Goal: Task Accomplishment & Management: Use online tool/utility

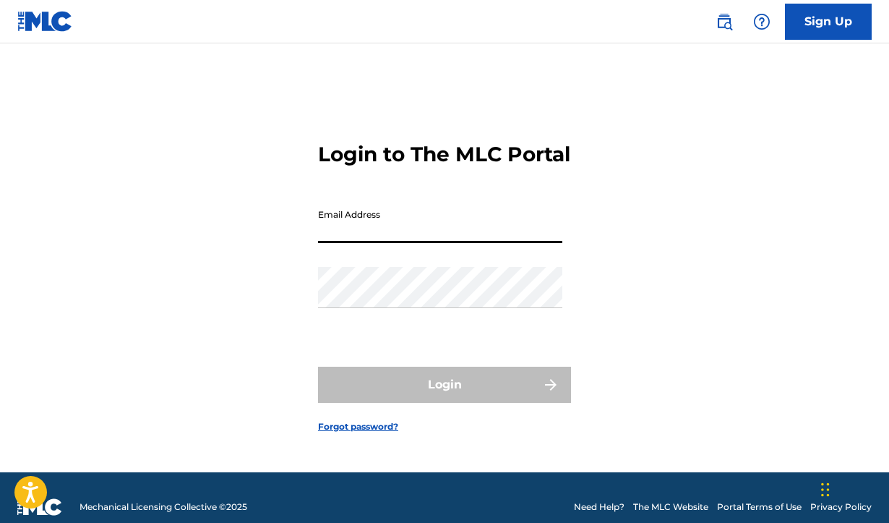
type input "[EMAIL_ADDRESS][DOMAIN_NAME]"
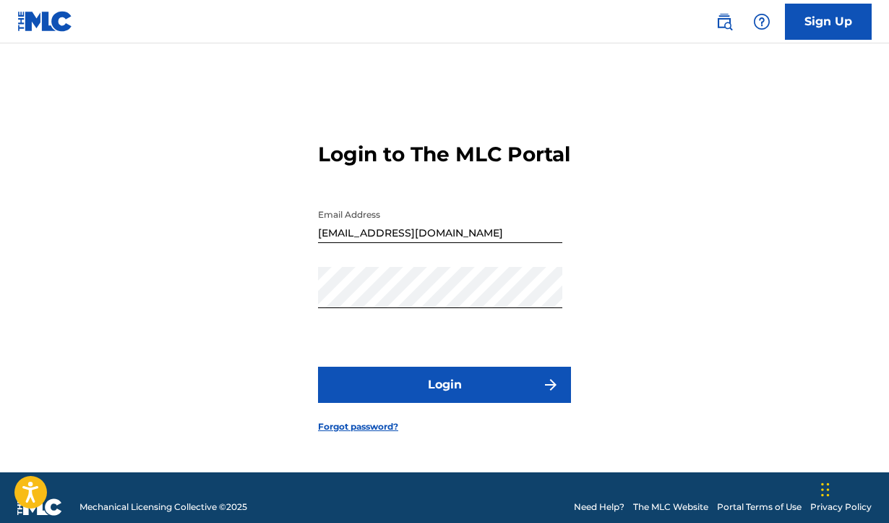
click at [443, 398] on button "Login" at bounding box center [444, 385] width 253 height 36
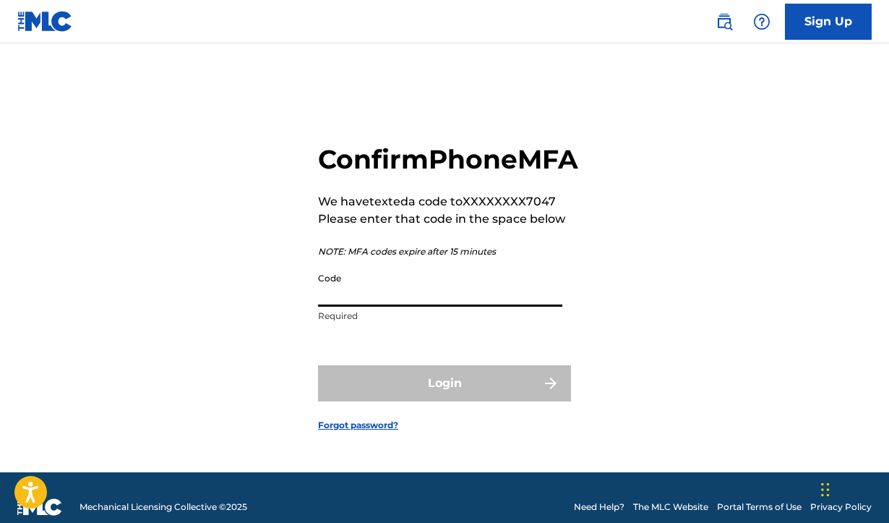
click at [372, 307] on input "Code" at bounding box center [440, 285] width 244 height 41
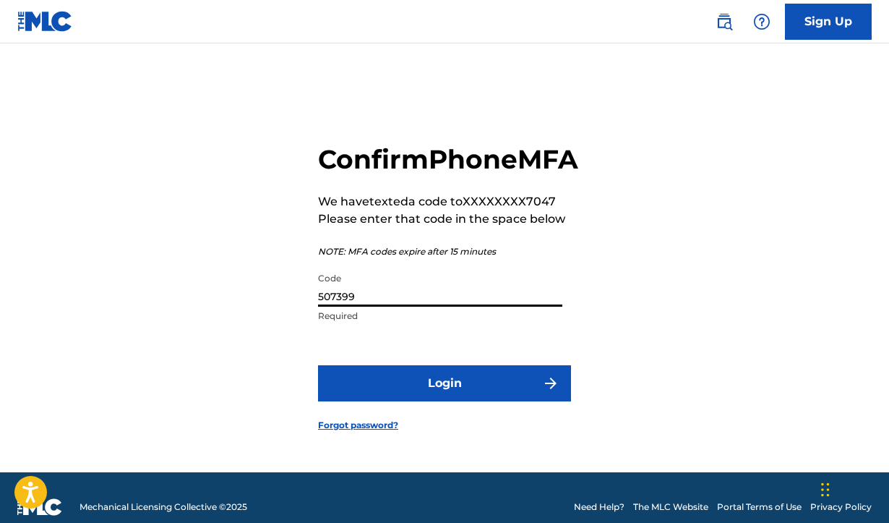
type input "507399"
click at [430, 401] on button "Login" at bounding box center [444, 383] width 253 height 36
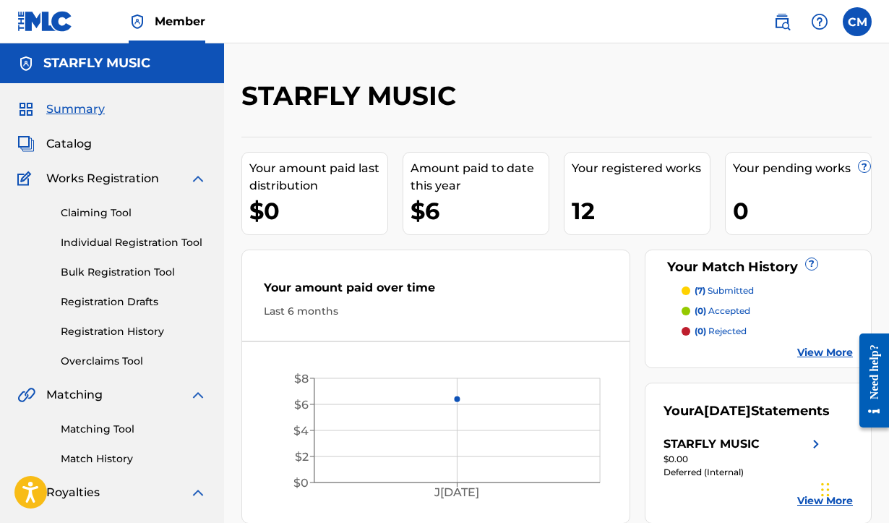
click at [806, 352] on link "View More" at bounding box center [826, 352] width 56 height 15
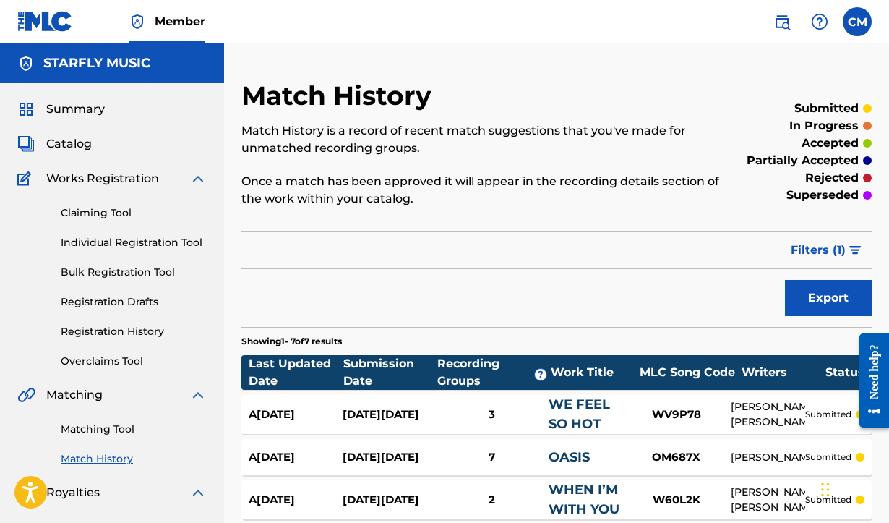
click at [61, 142] on span "Catalog" at bounding box center [69, 143] width 46 height 17
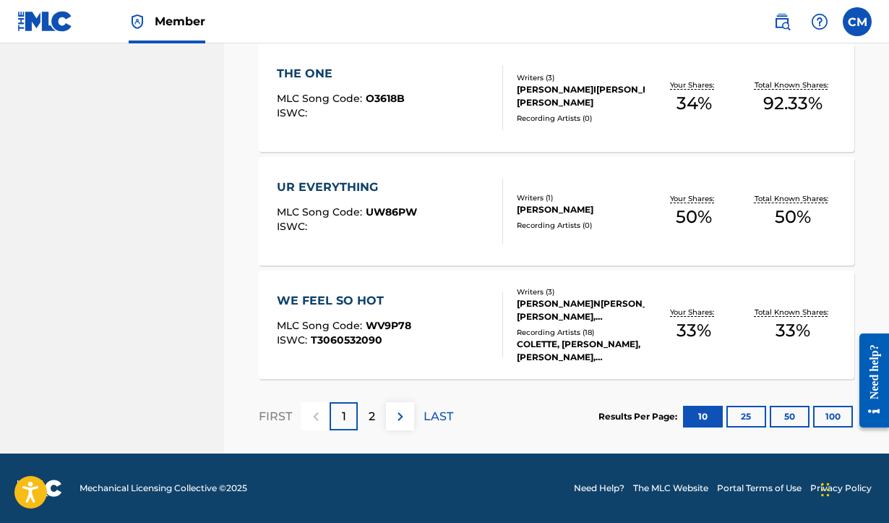
click at [369, 415] on p "2" at bounding box center [372, 416] width 7 height 17
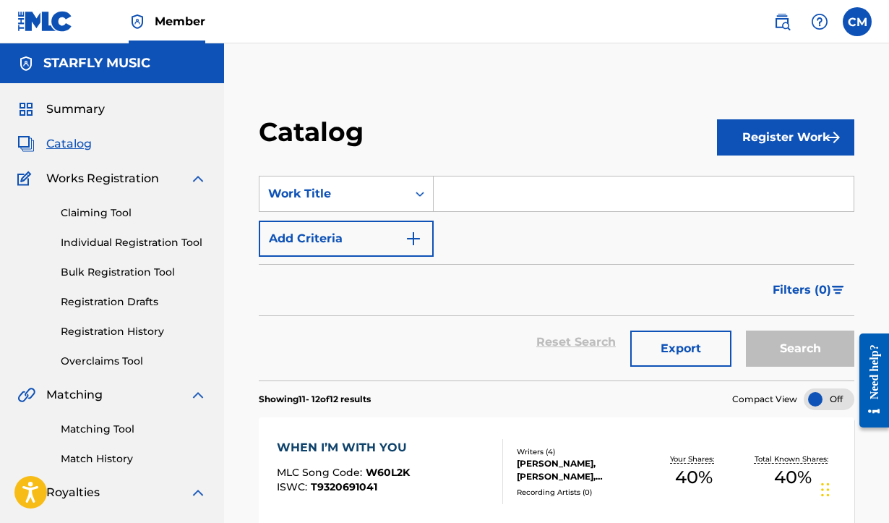
click at [77, 108] on span "Summary" at bounding box center [75, 109] width 59 height 17
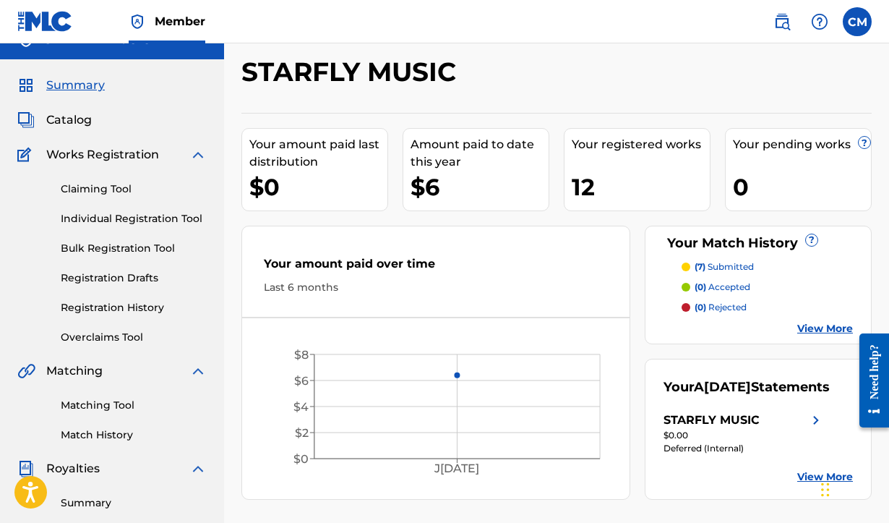
scroll to position [25, 0]
click at [87, 307] on link "Registration History" at bounding box center [134, 306] width 146 height 15
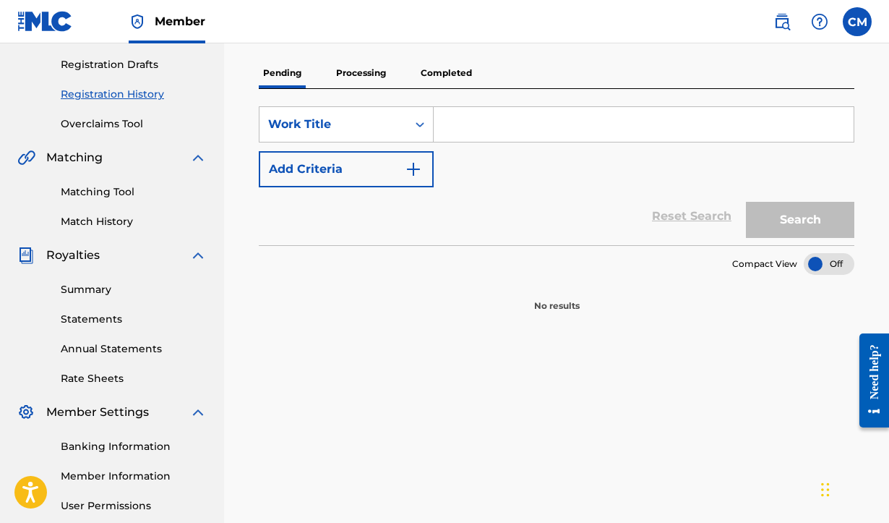
scroll to position [249, 0]
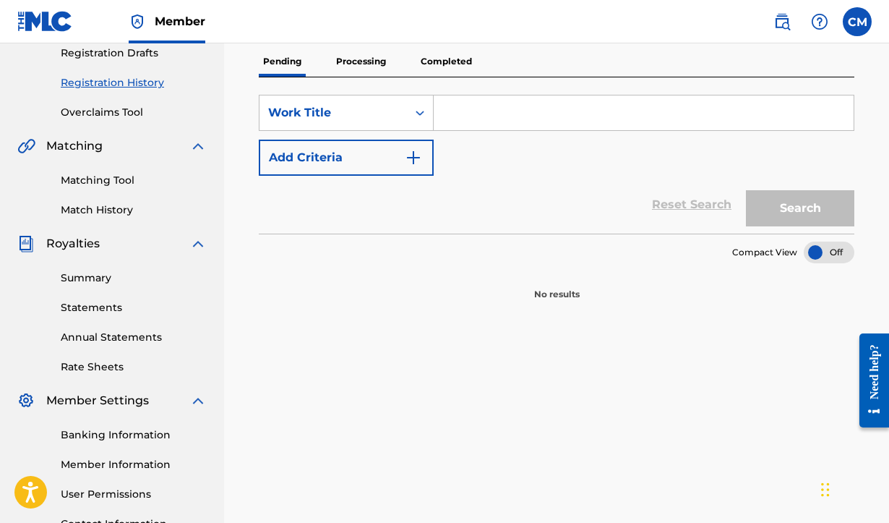
click at [361, 60] on p "Processing" at bounding box center [361, 61] width 59 height 30
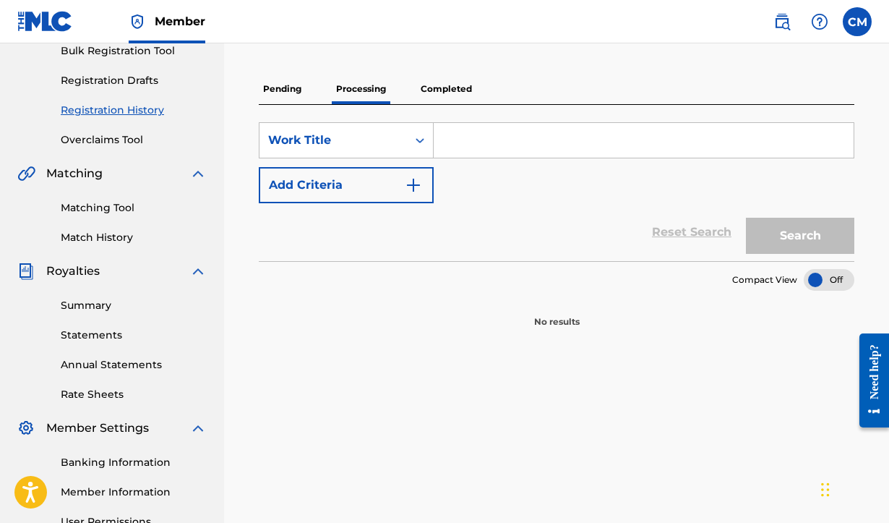
scroll to position [222, 0]
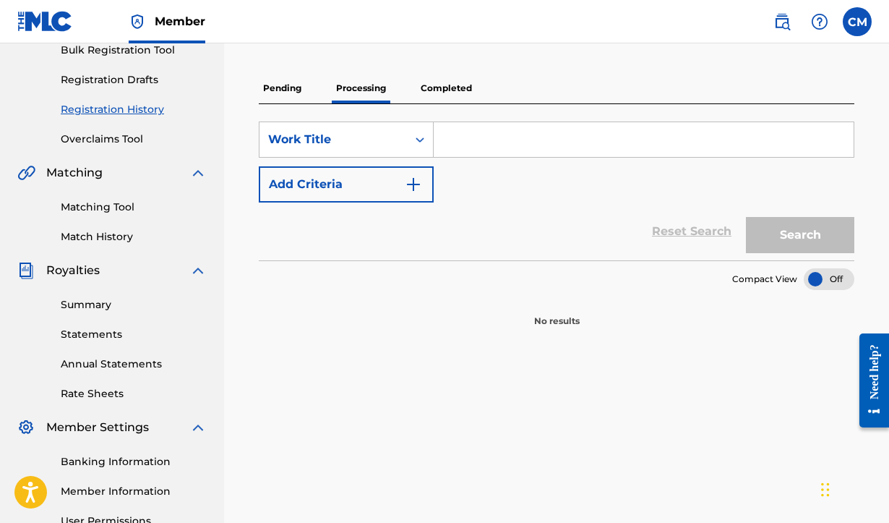
click at [454, 92] on p "Completed" at bounding box center [446, 88] width 60 height 30
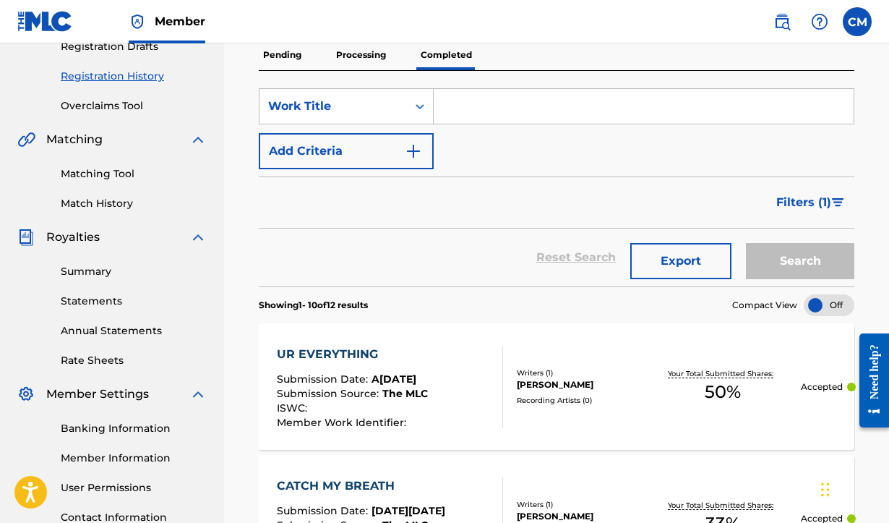
scroll to position [102, 0]
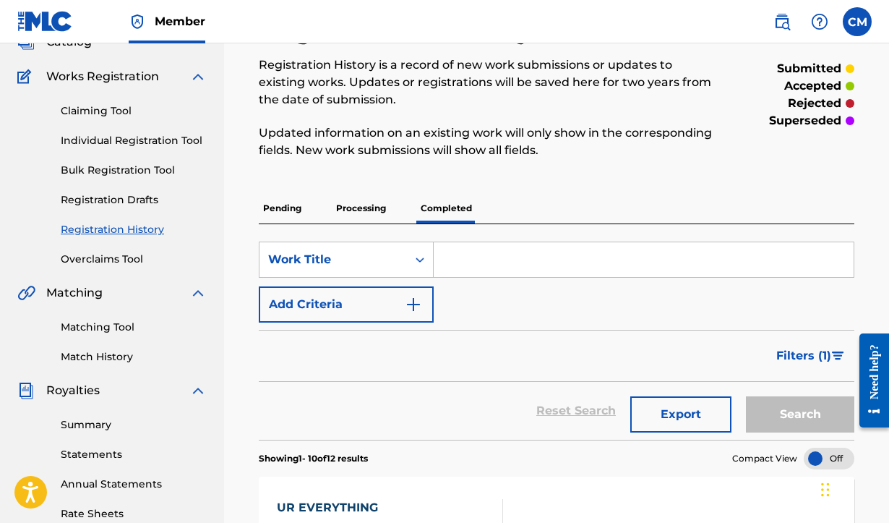
click at [95, 112] on link "Claiming Tool" at bounding box center [134, 110] width 146 height 15
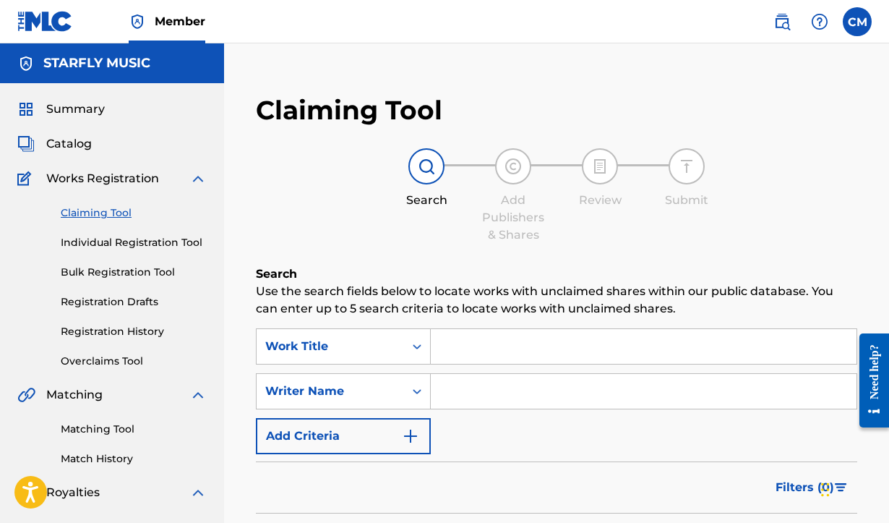
click at [466, 353] on input "Search Form" at bounding box center [644, 346] width 426 height 35
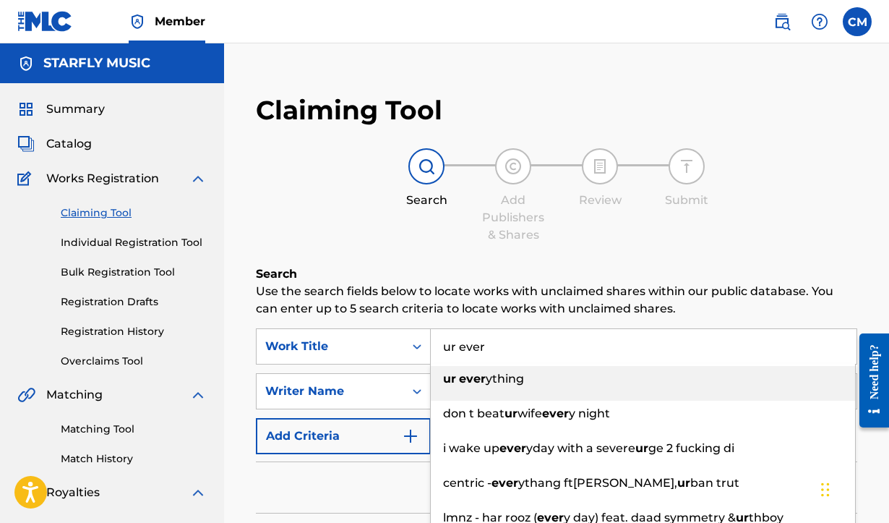
click at [478, 375] on strong "ever" at bounding box center [472, 379] width 27 height 14
type input "ur everything"
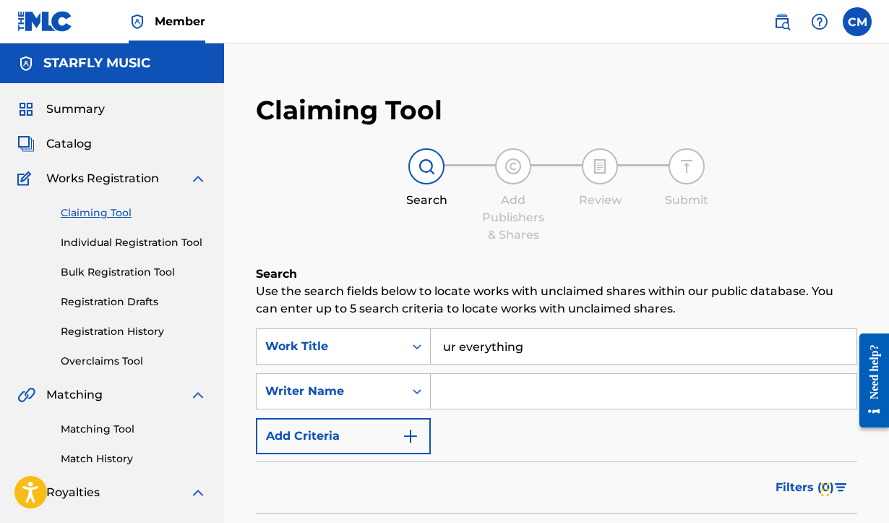
click at [462, 390] on input "Search Form" at bounding box center [644, 391] width 426 height 35
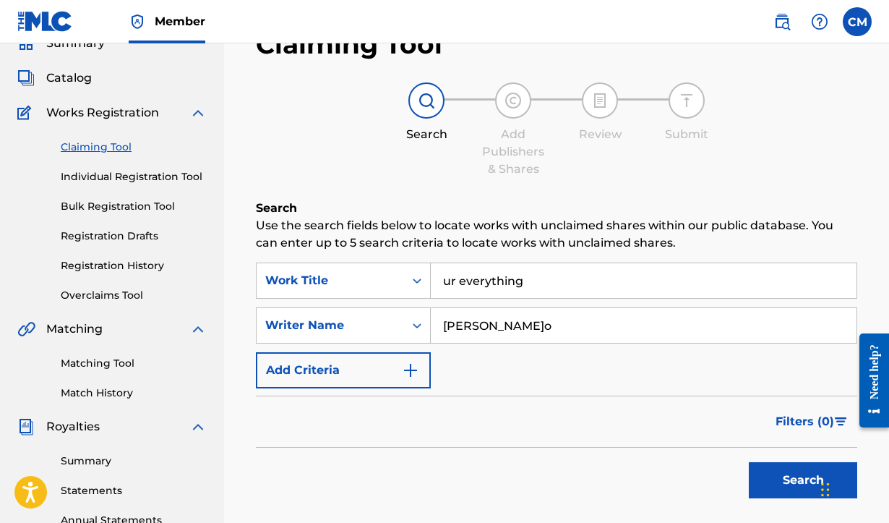
scroll to position [145, 0]
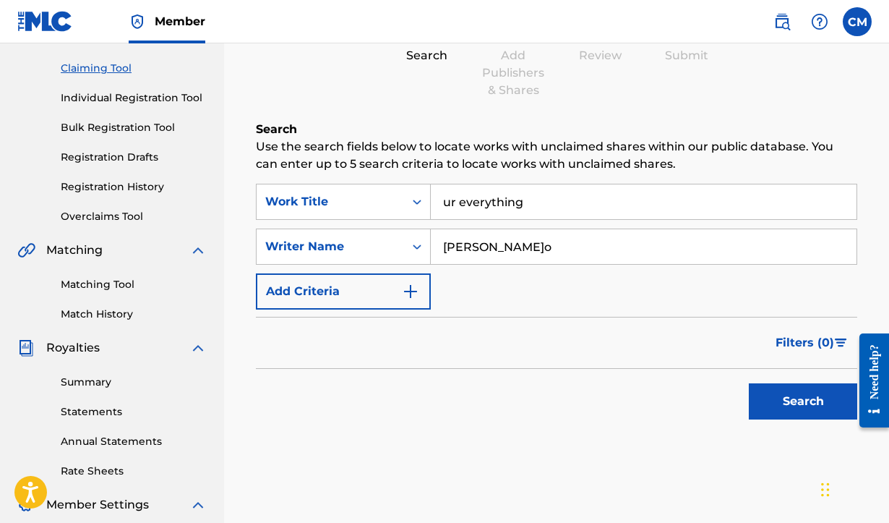
click at [806, 399] on button "Search" at bounding box center [803, 401] width 108 height 36
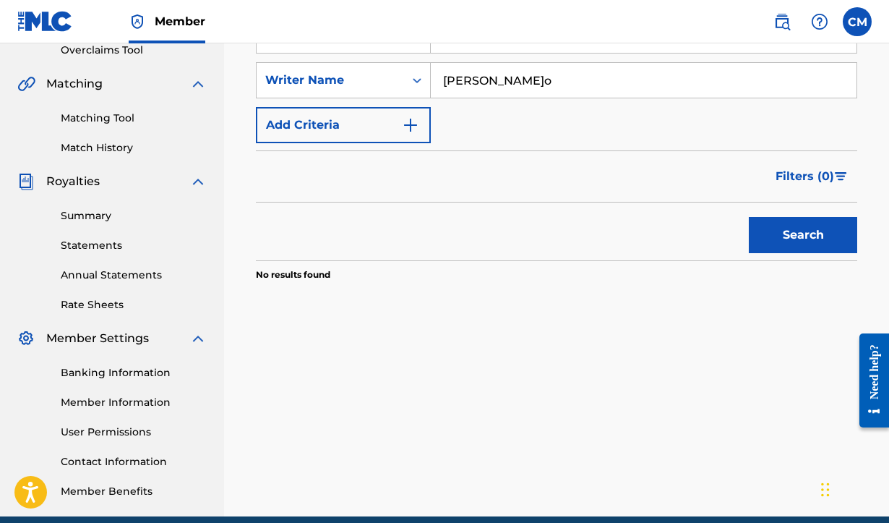
scroll to position [184, 0]
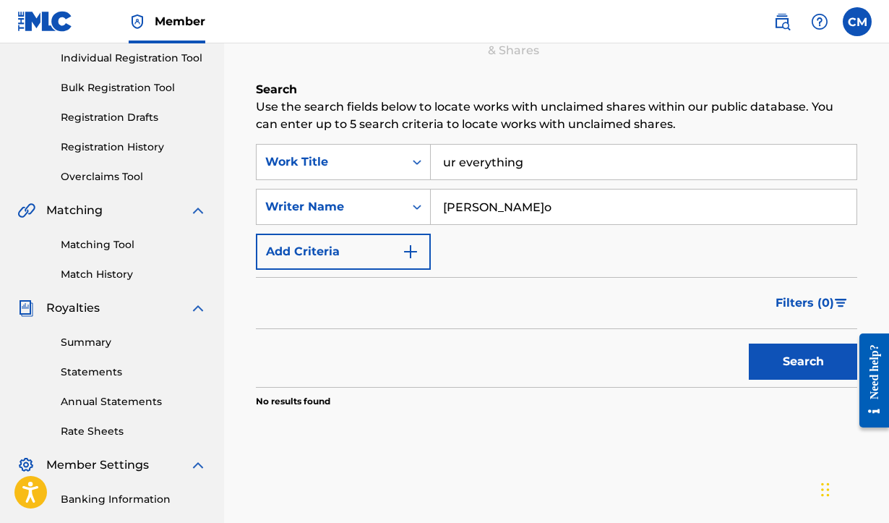
click at [490, 208] on input "[PERSON_NAME]o" at bounding box center [644, 206] width 426 height 35
type input "[PERSON_NAME]"
click at [810, 358] on button "Search" at bounding box center [803, 361] width 108 height 36
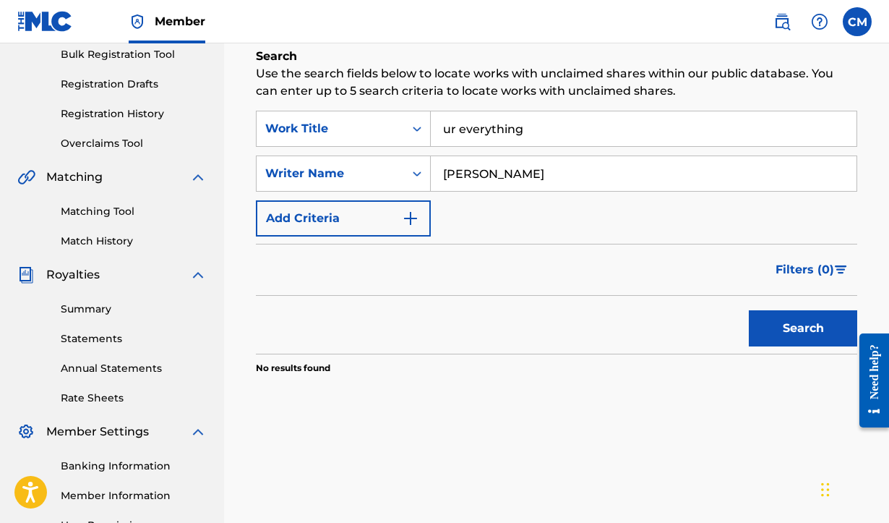
scroll to position [221, 0]
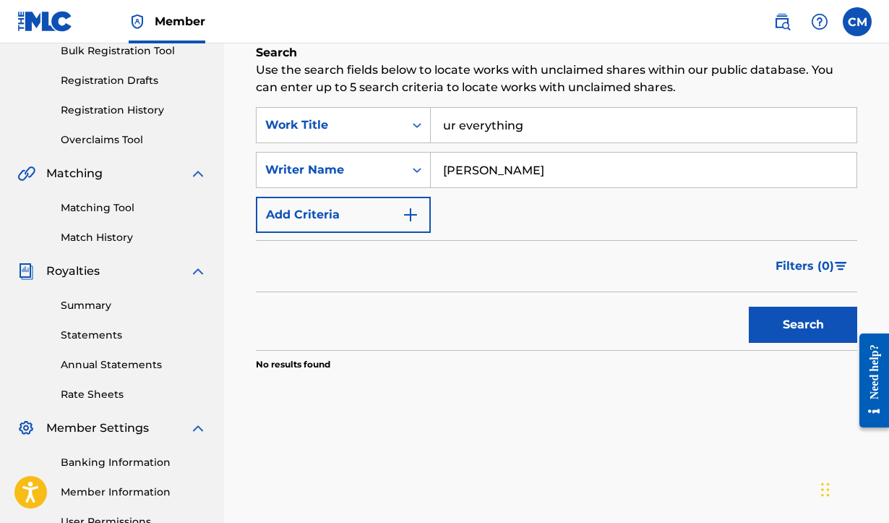
click at [96, 238] on link "Match History" at bounding box center [134, 237] width 146 height 15
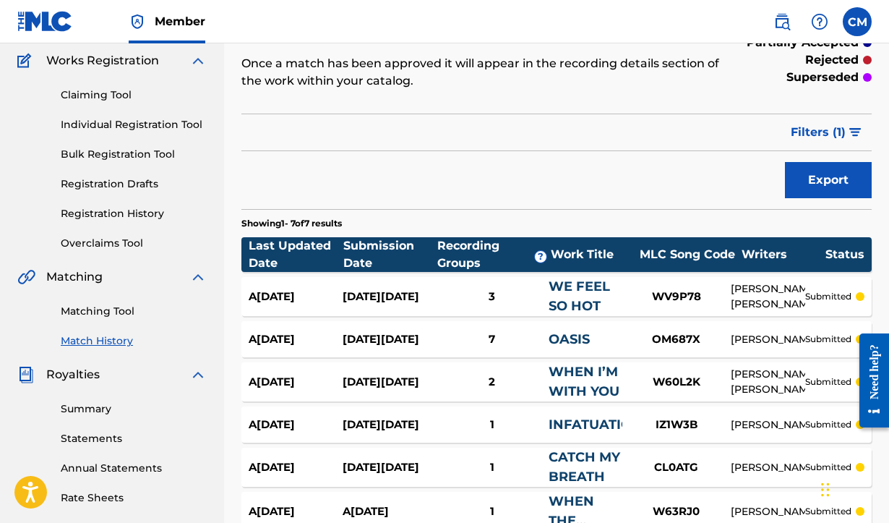
scroll to position [86, 0]
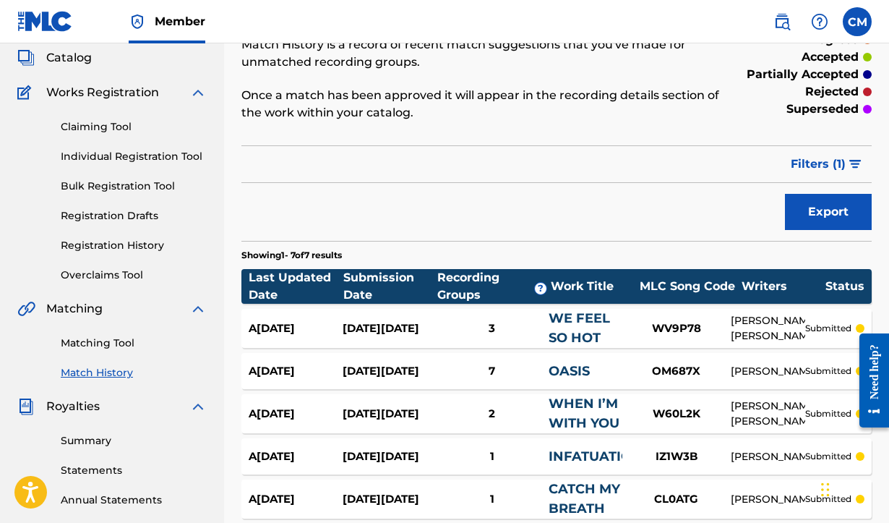
click at [83, 338] on link "Matching Tool" at bounding box center [134, 343] width 146 height 15
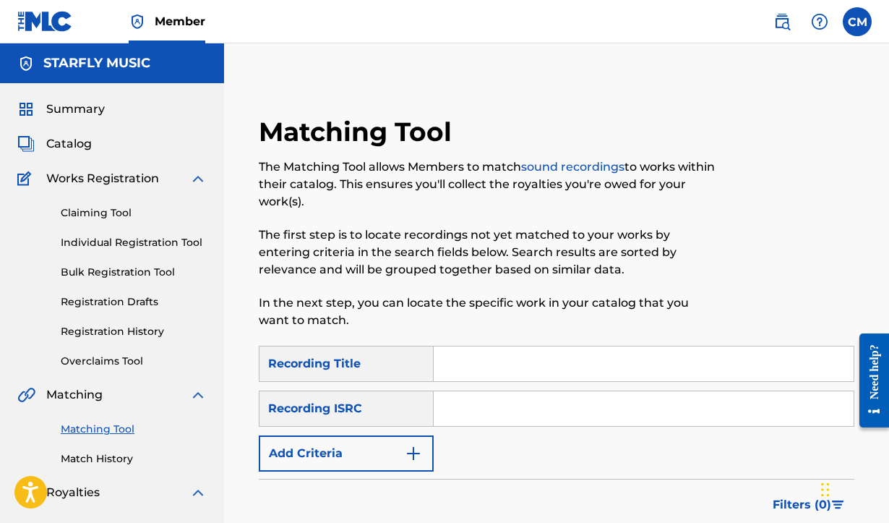
click at [60, 140] on span "Catalog" at bounding box center [69, 143] width 46 height 17
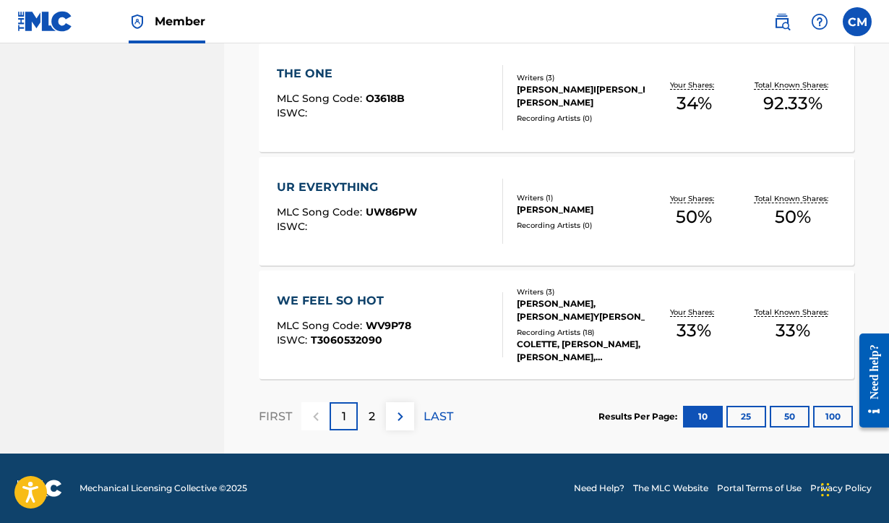
click at [369, 417] on p "2" at bounding box center [372, 416] width 7 height 17
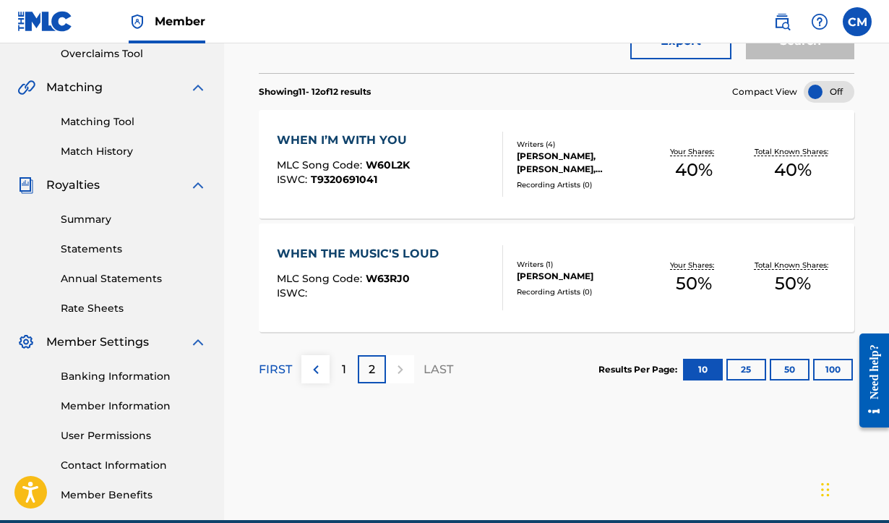
scroll to position [260, 0]
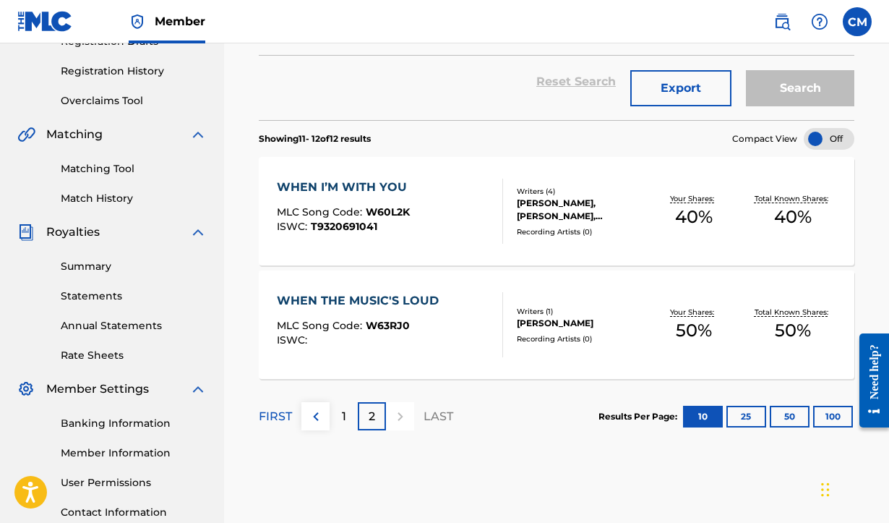
click at [343, 413] on p "1" at bounding box center [344, 416] width 4 height 17
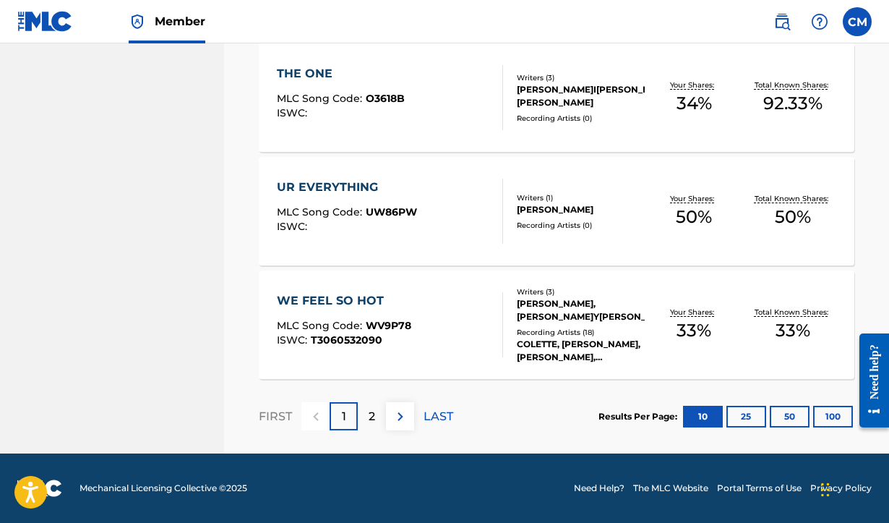
scroll to position [1168, 0]
click at [336, 189] on div "UR EVERYTHING" at bounding box center [347, 187] width 140 height 17
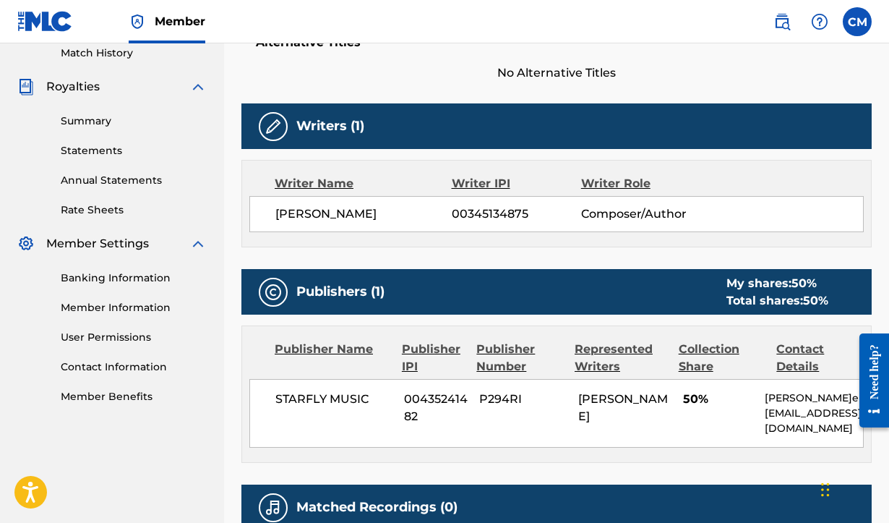
scroll to position [418, 0]
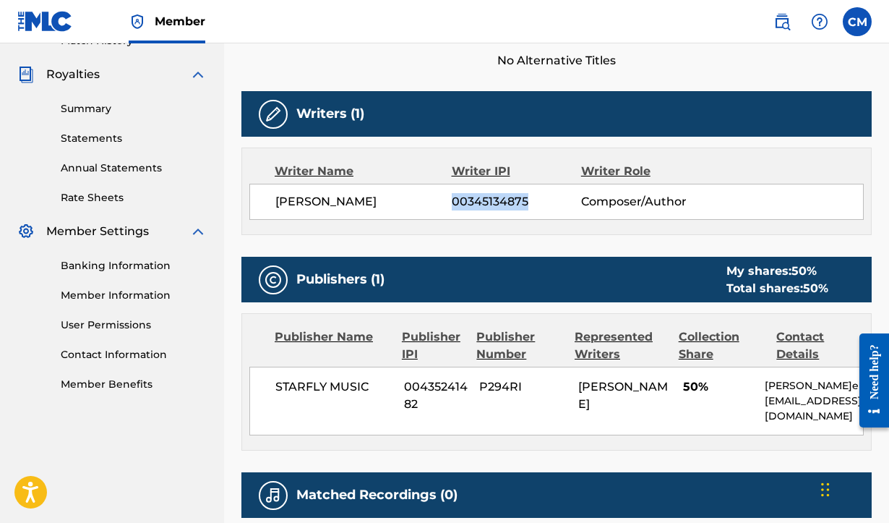
drag, startPoint x: 456, startPoint y: 202, endPoint x: 539, endPoint y: 199, distance: 83.2
click at [538, 200] on span "00345134875" at bounding box center [516, 201] width 129 height 17
copy span "00345134875"
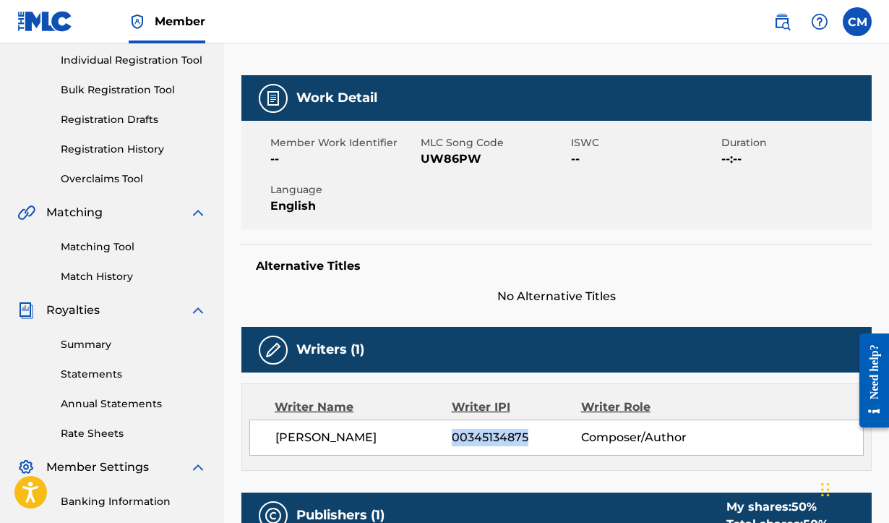
scroll to position [181, 0]
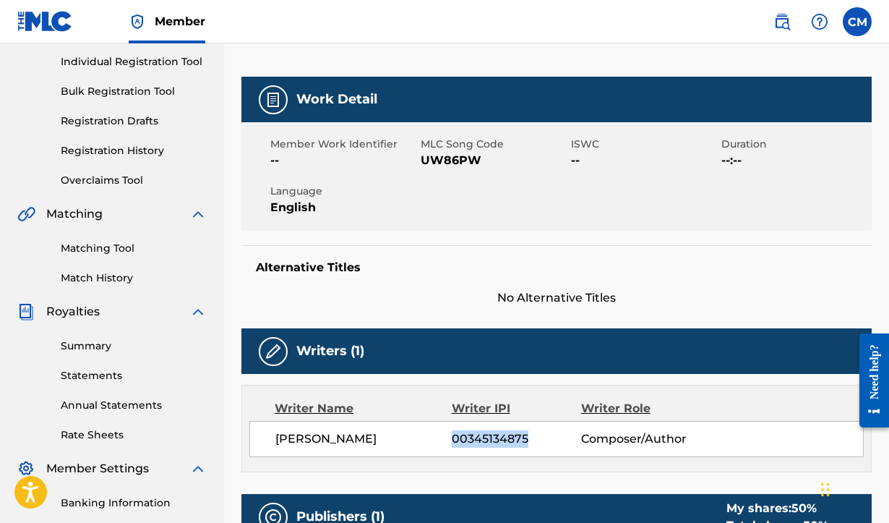
click at [93, 246] on link "Matching Tool" at bounding box center [134, 248] width 146 height 15
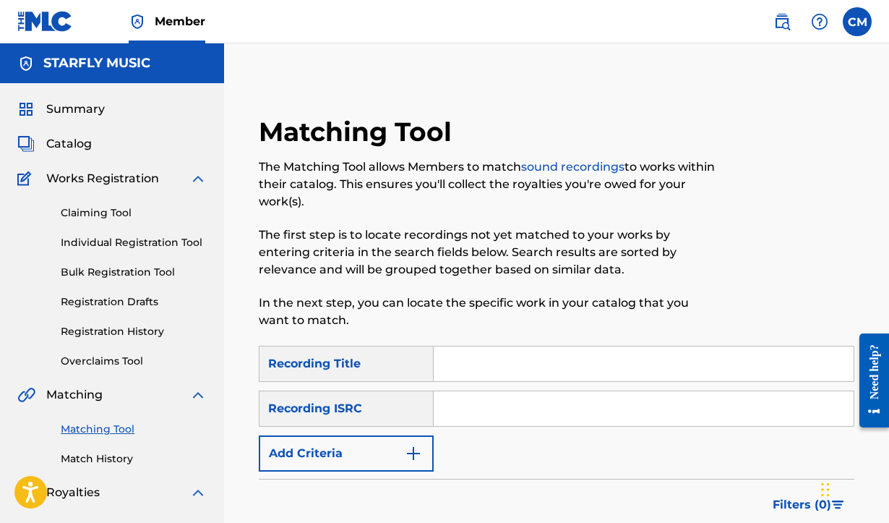
click at [356, 454] on button "Add Criteria" at bounding box center [346, 453] width 175 height 36
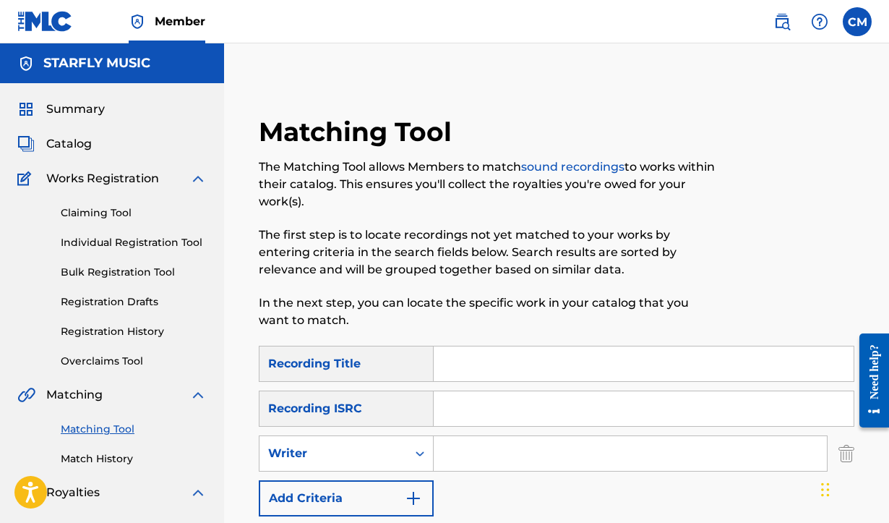
click at [469, 460] on input "Search Form" at bounding box center [630, 453] width 393 height 35
click at [369, 501] on button "Add Criteria" at bounding box center [346, 498] width 175 height 36
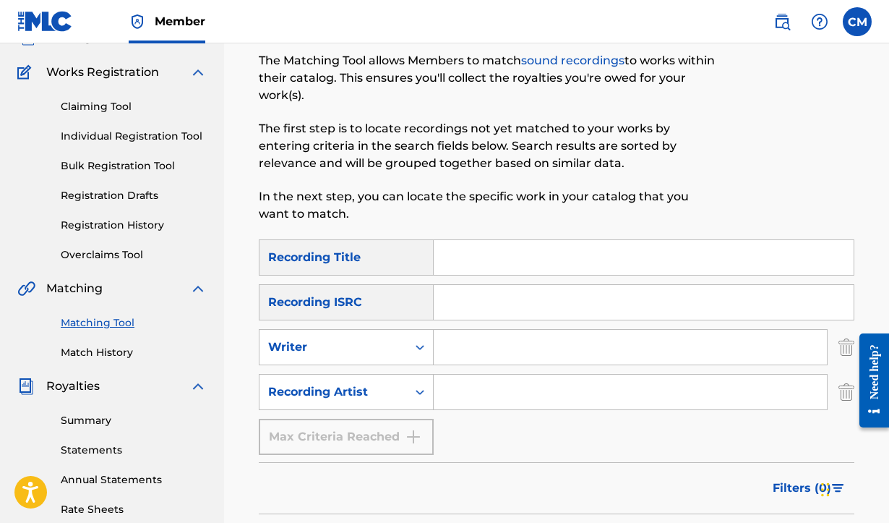
scroll to position [138, 0]
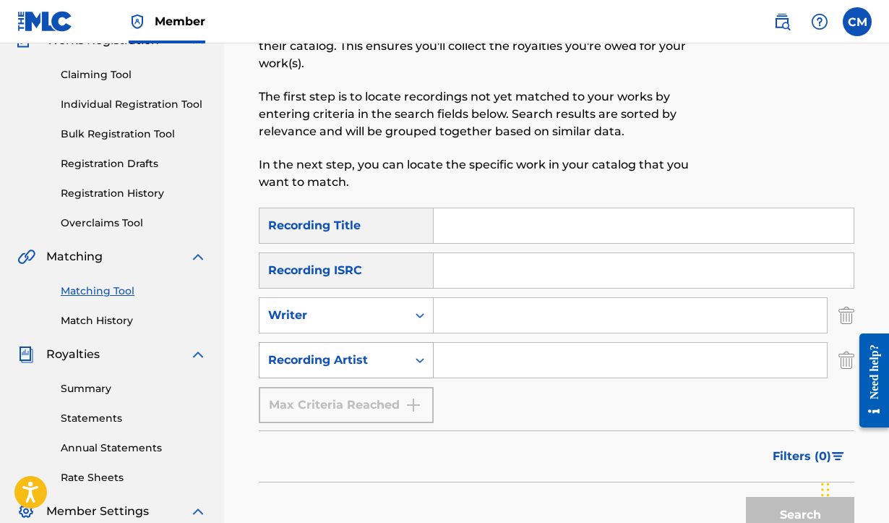
click at [427, 360] on div "Search Form" at bounding box center [420, 360] width 26 height 26
click at [409, 320] on div "Search Form" at bounding box center [420, 315] width 26 height 26
click at [473, 312] on input "Search Form" at bounding box center [630, 315] width 393 height 35
type input "[PERSON_NAME]o"
click at [443, 228] on input "Search Form" at bounding box center [644, 225] width 420 height 35
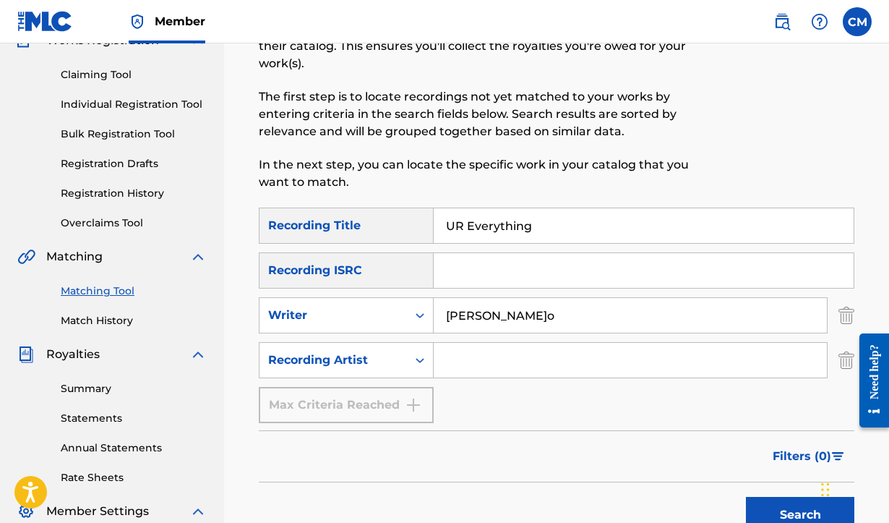
type input "UR Everything"
click at [805, 522] on button "Search" at bounding box center [800, 515] width 108 height 36
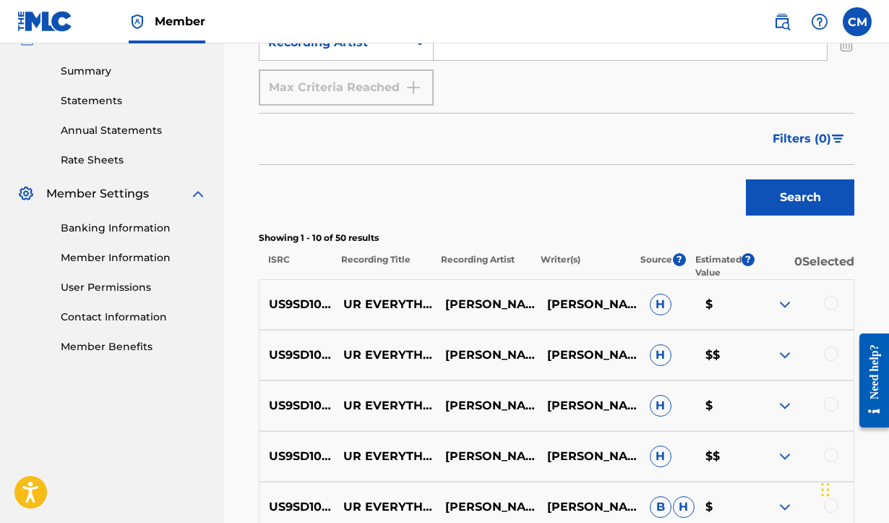
scroll to position [486, 0]
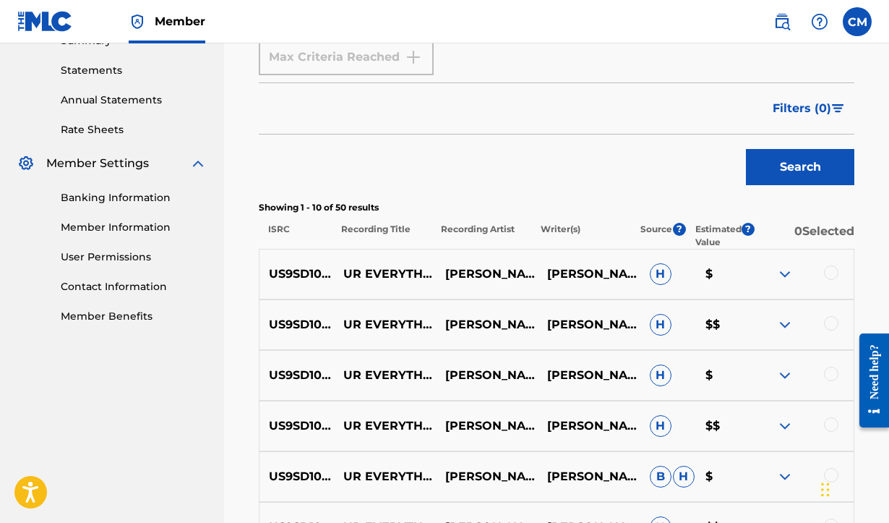
click at [836, 271] on div at bounding box center [831, 272] width 14 height 14
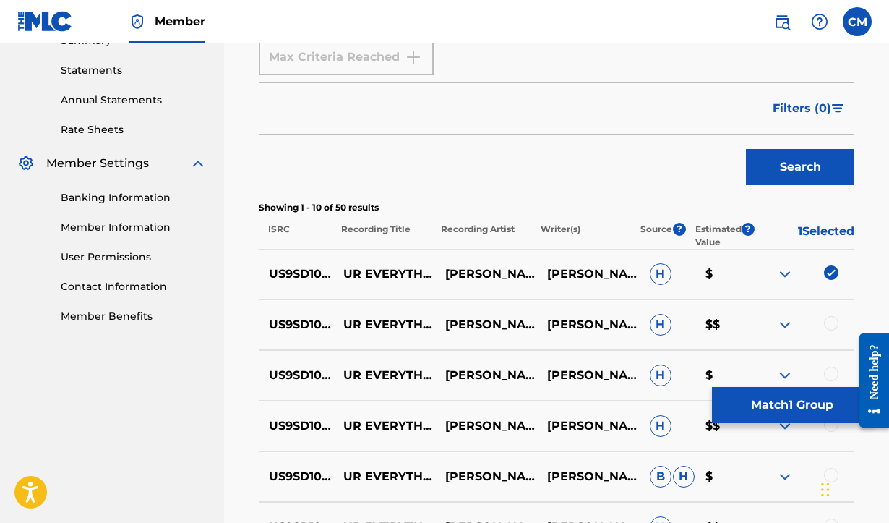
click at [830, 325] on div at bounding box center [831, 323] width 14 height 14
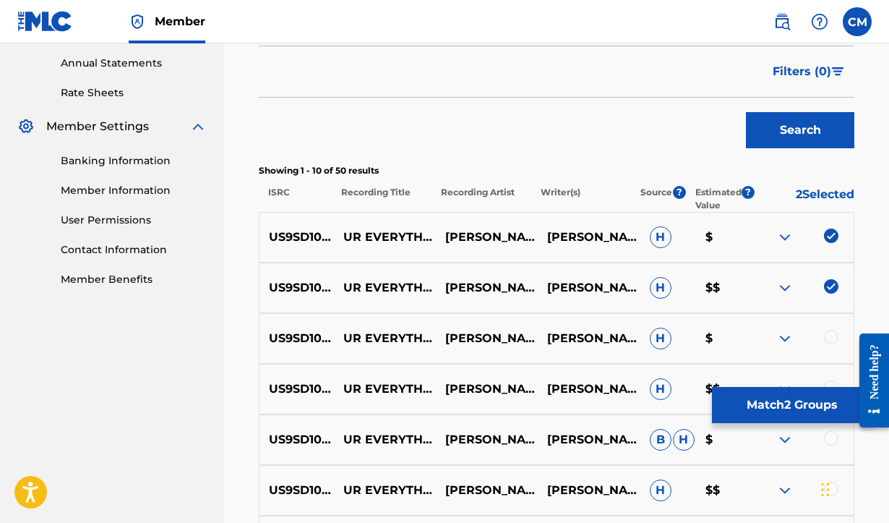
click at [831, 339] on div at bounding box center [831, 337] width 14 height 14
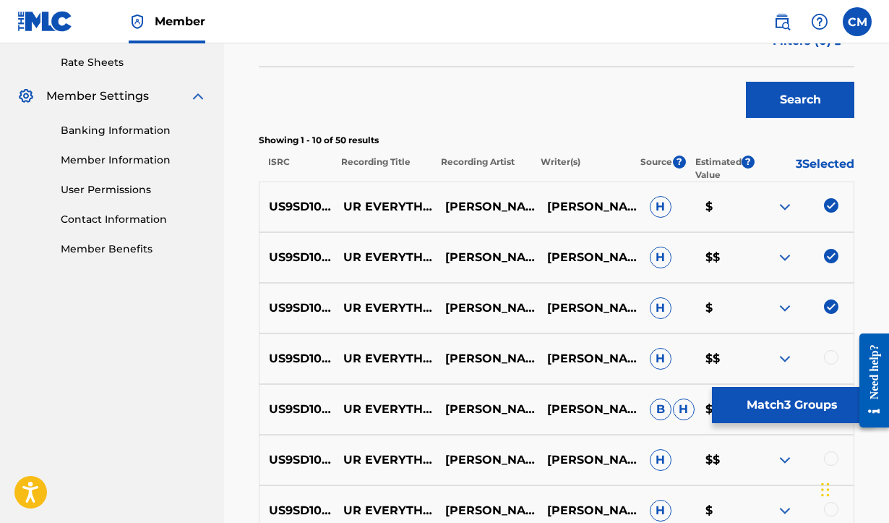
click at [832, 354] on div at bounding box center [831, 357] width 14 height 14
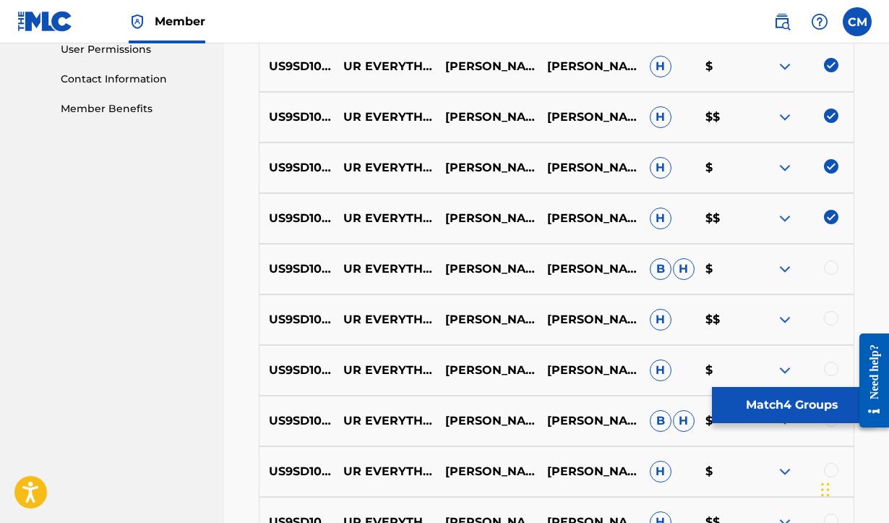
scroll to position [710, 0]
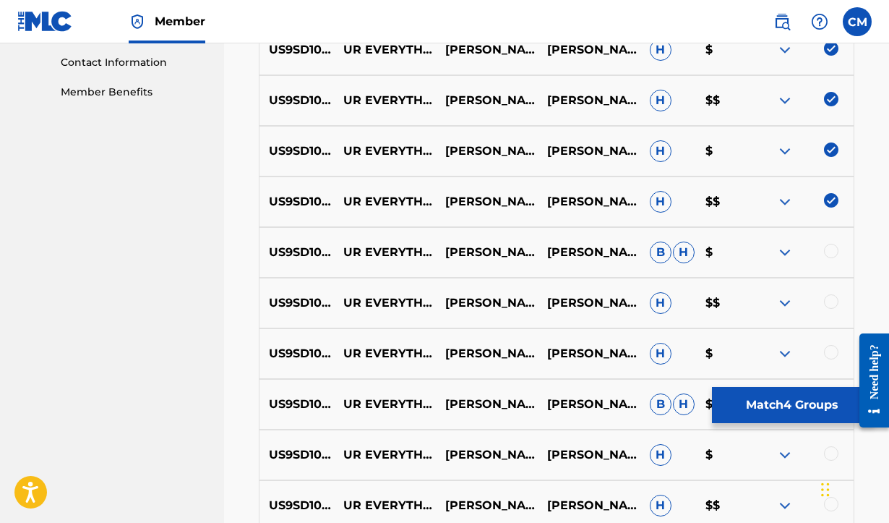
click at [829, 251] on div at bounding box center [831, 251] width 14 height 14
click at [829, 300] on div at bounding box center [831, 301] width 14 height 14
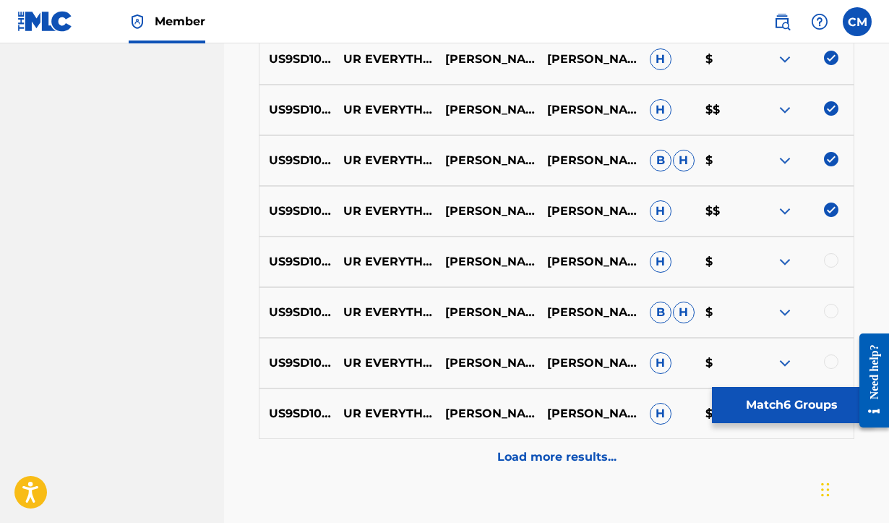
scroll to position [813, 0]
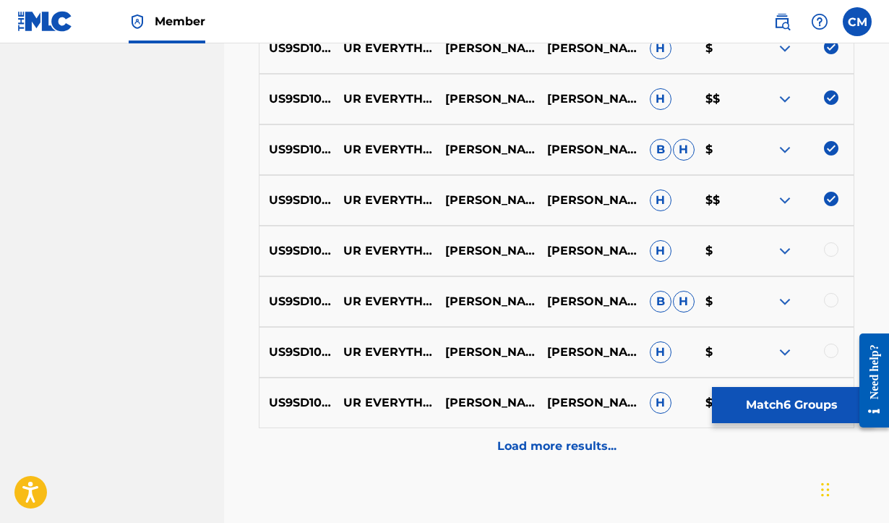
click at [834, 249] on div at bounding box center [831, 249] width 14 height 14
click at [830, 297] on div at bounding box center [831, 300] width 14 height 14
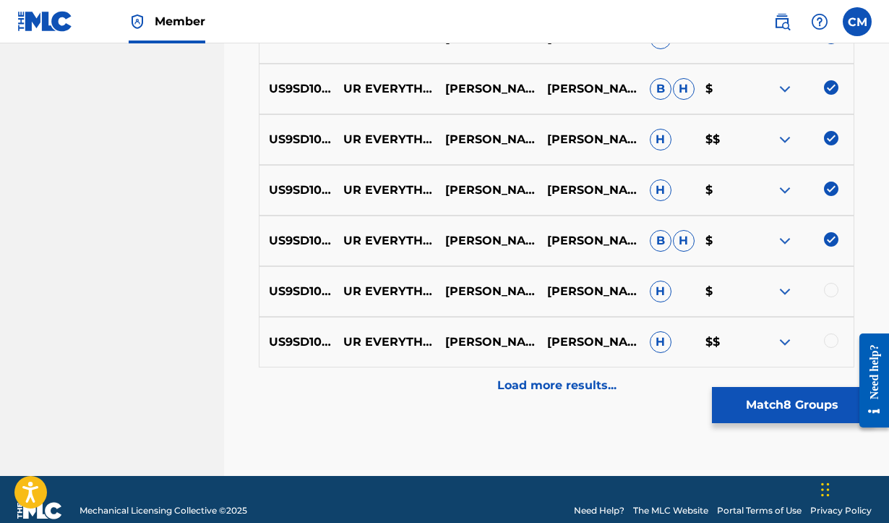
click at [832, 289] on div at bounding box center [831, 290] width 14 height 14
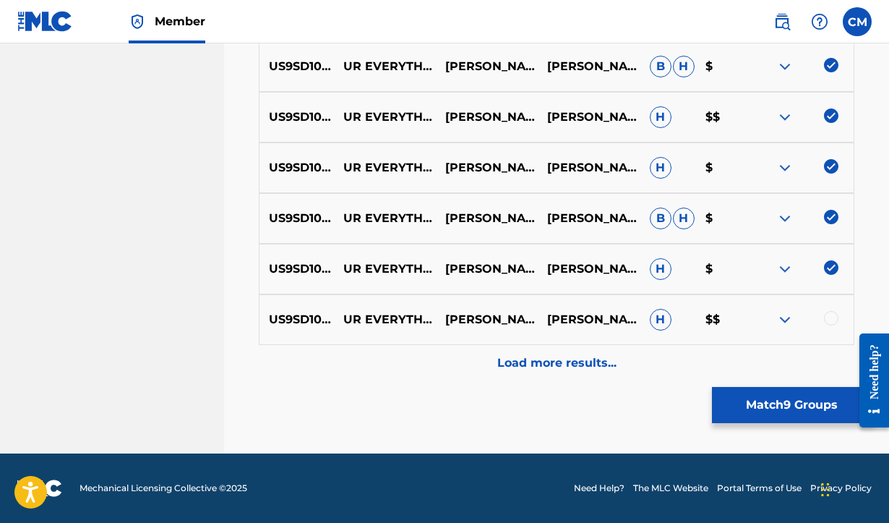
scroll to position [896, 0]
click at [829, 315] on div at bounding box center [831, 318] width 14 height 14
click at [542, 365] on p "Load more results..." at bounding box center [556, 362] width 119 height 17
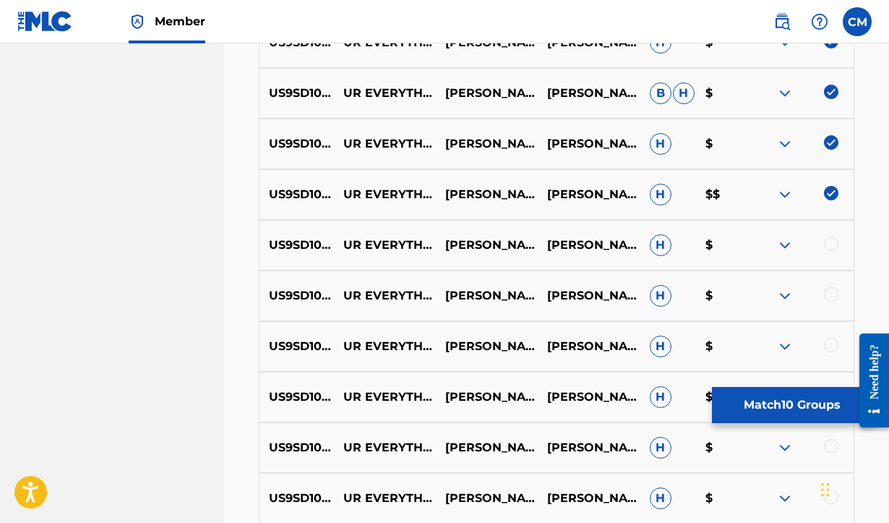
scroll to position [1022, 0]
click at [826, 243] on div at bounding box center [831, 243] width 14 height 14
click at [827, 288] on div at bounding box center [831, 293] width 14 height 14
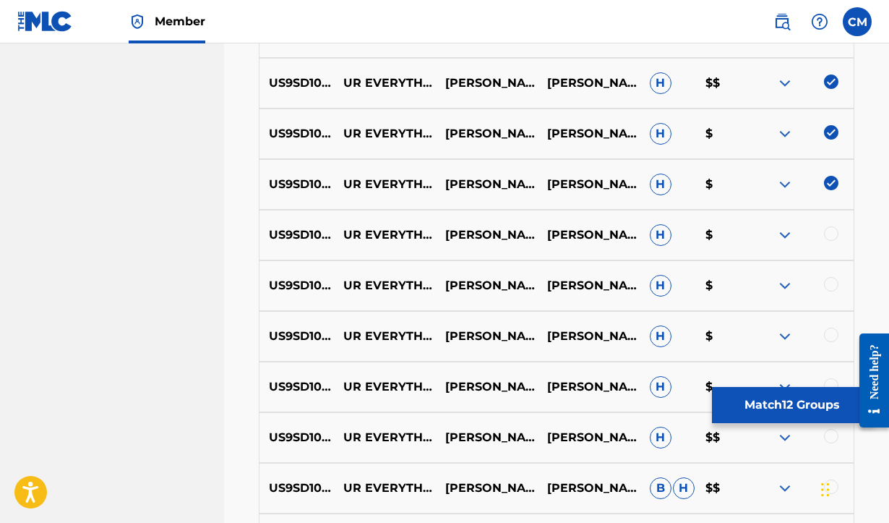
scroll to position [1138, 0]
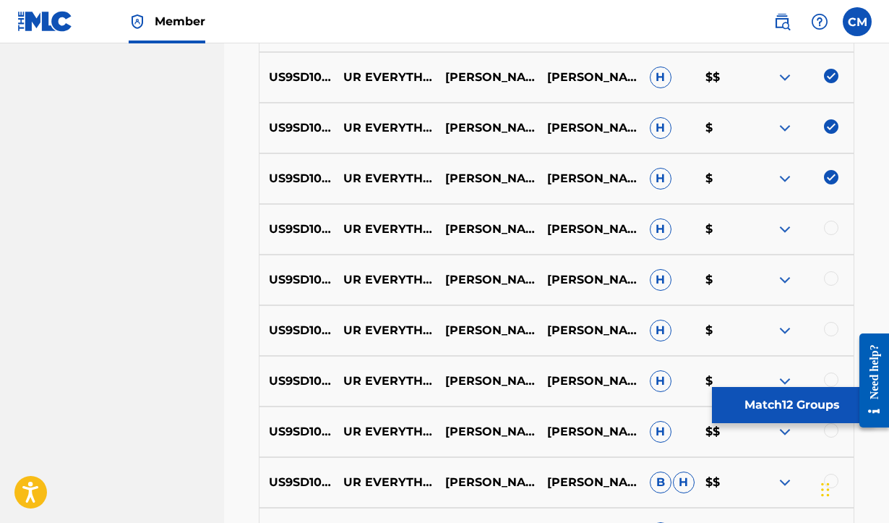
click at [830, 224] on div at bounding box center [831, 228] width 14 height 14
click at [831, 268] on div "US9SD1000102 UR EVERYTHING[PERSON_NAME][PERSON_NAME][PERSON_NAME]O[PERSON_NAME]…" at bounding box center [557, 280] width 596 height 51
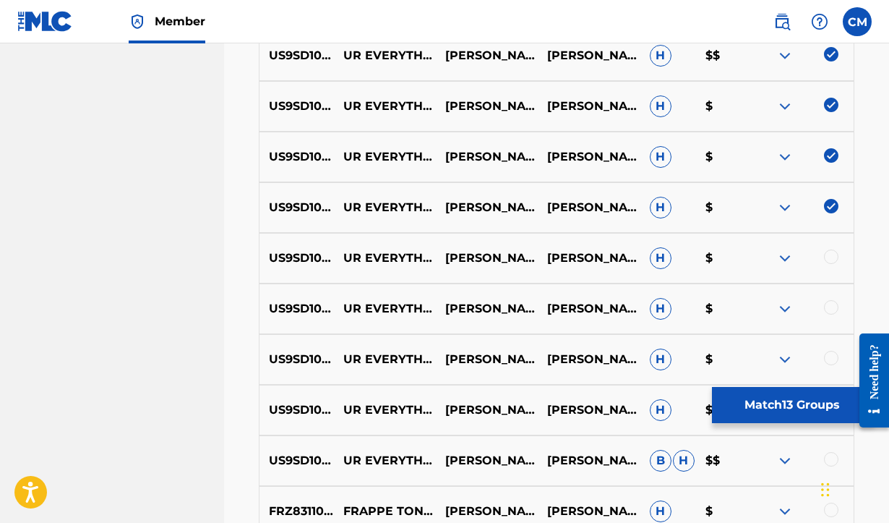
scroll to position [1170, 0]
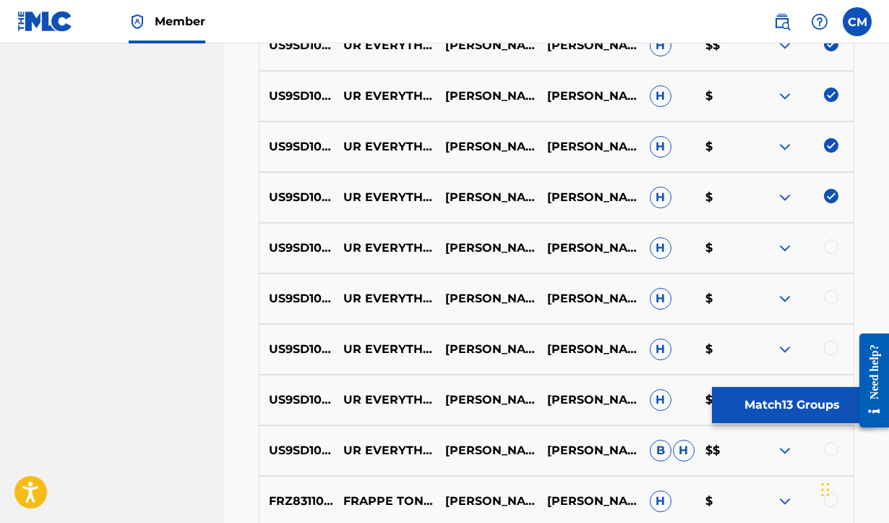
click at [829, 239] on div "US9SD1000102 UR EVERYTHING[PERSON_NAME][PERSON_NAME][PERSON_NAME]O[PERSON_NAME]…" at bounding box center [557, 248] width 596 height 51
click at [830, 250] on div at bounding box center [831, 246] width 14 height 14
click at [830, 294] on div at bounding box center [831, 297] width 14 height 14
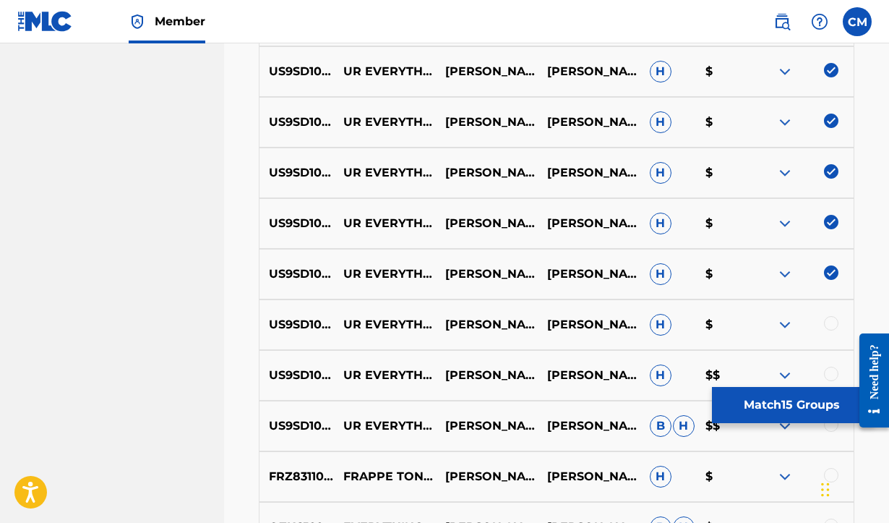
scroll to position [1233, 0]
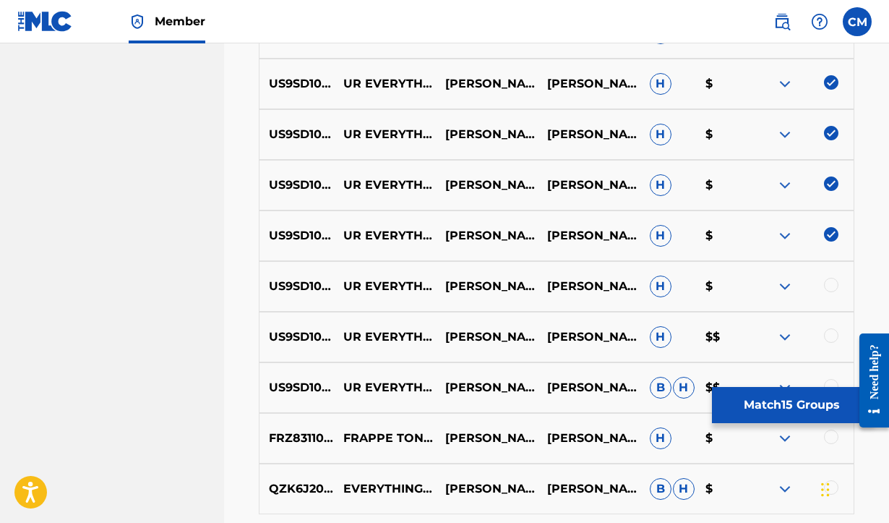
click at [830, 280] on div at bounding box center [831, 285] width 14 height 14
click at [834, 335] on div at bounding box center [831, 335] width 14 height 14
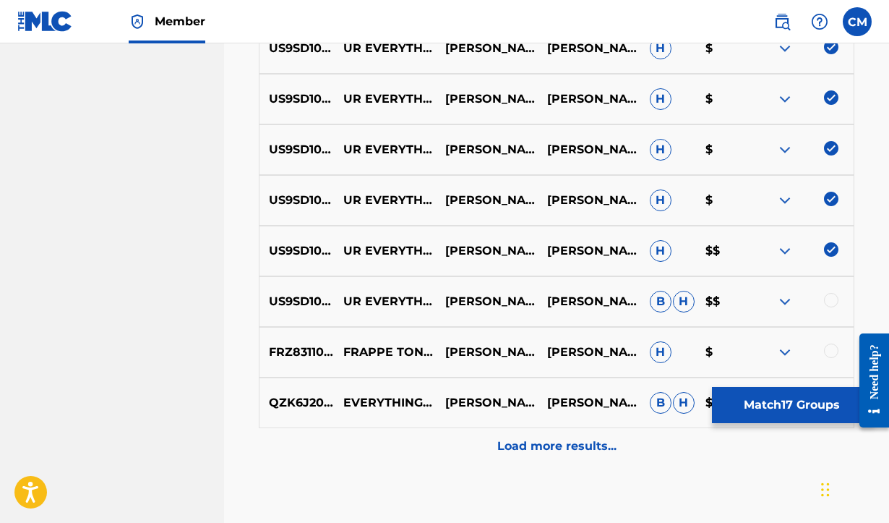
scroll to position [1344, 0]
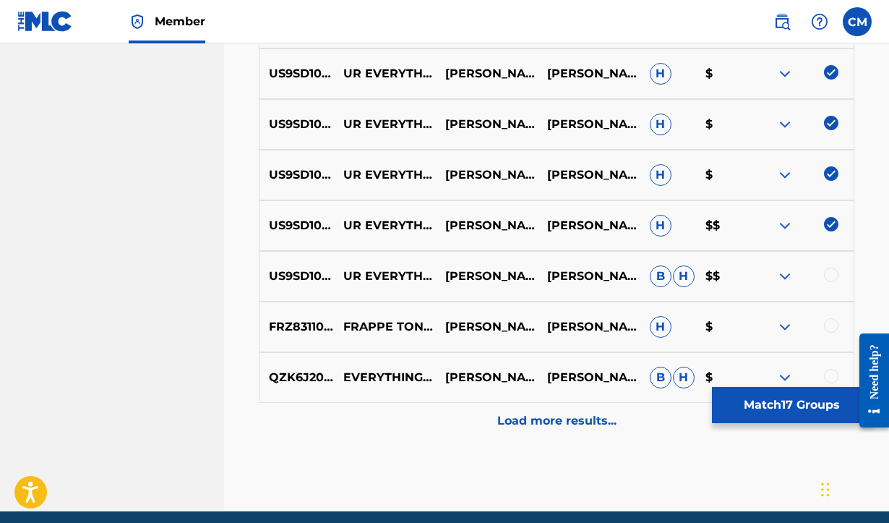
click at [832, 273] on div at bounding box center [831, 275] width 14 height 14
click at [827, 324] on div at bounding box center [831, 325] width 14 height 14
click at [832, 330] on img at bounding box center [831, 325] width 14 height 14
click at [797, 405] on button "Match 18 Groups" at bounding box center [792, 405] width 160 height 36
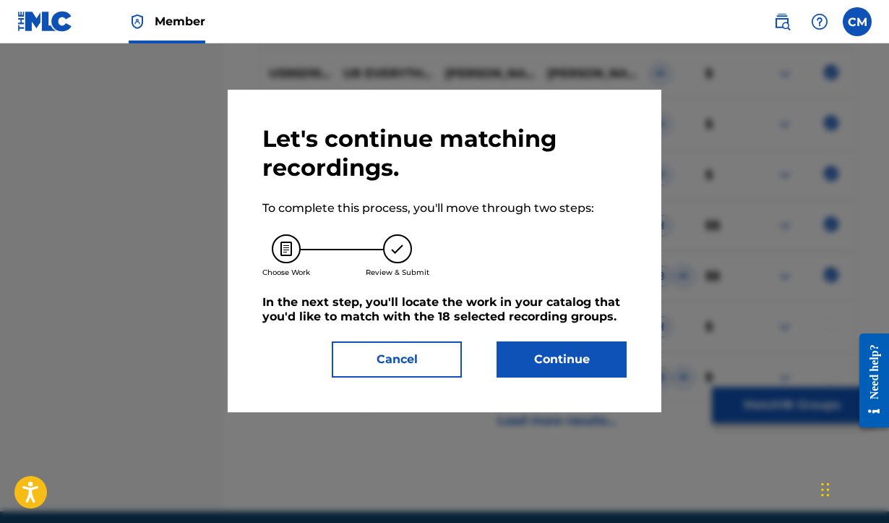
click at [552, 359] on button "Continue" at bounding box center [562, 359] width 130 height 36
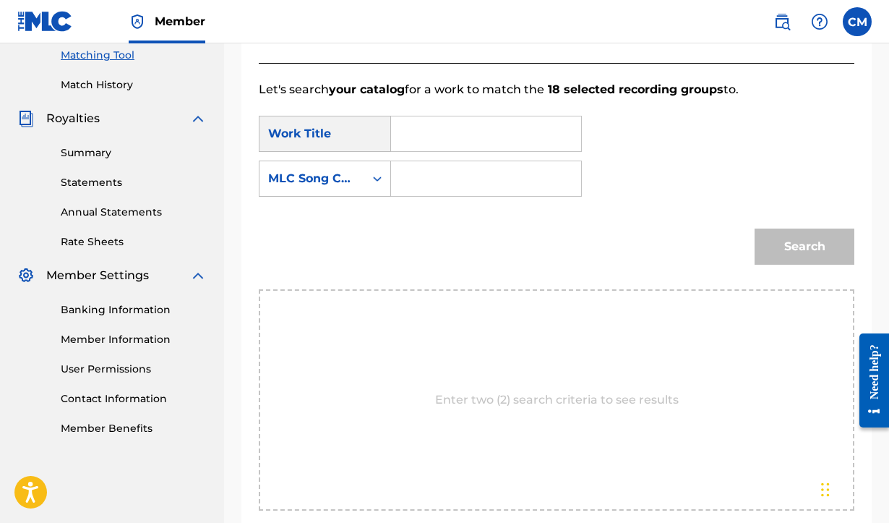
click at [459, 132] on input "Search Form" at bounding box center [486, 133] width 166 height 35
type input "UR Everything"
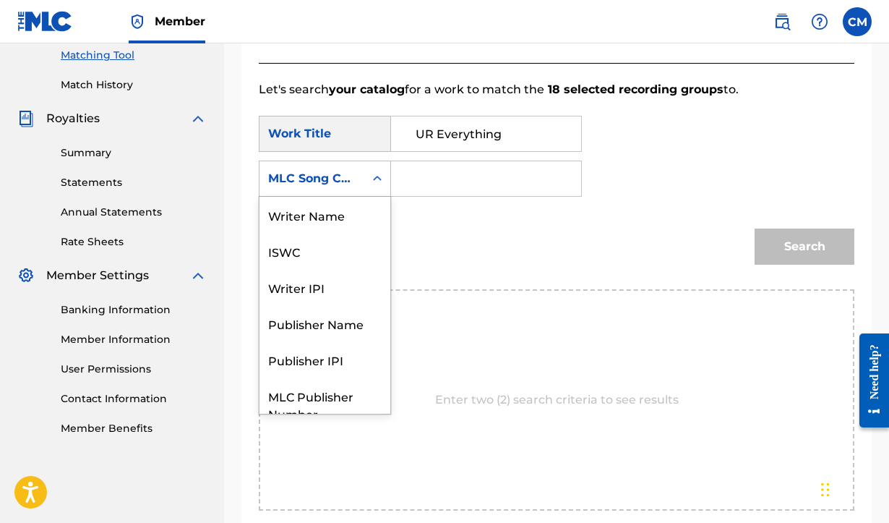
click at [330, 173] on div "MLC Song Code" at bounding box center [311, 178] width 87 height 17
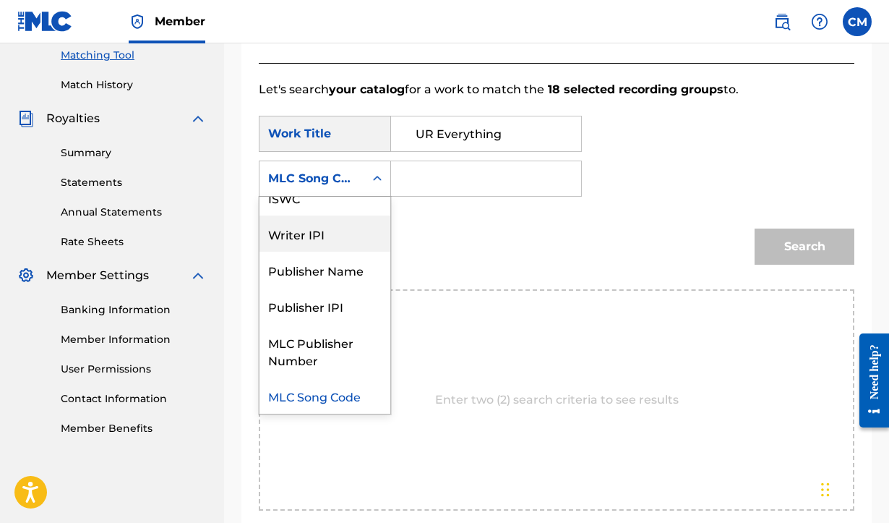
scroll to position [0, 0]
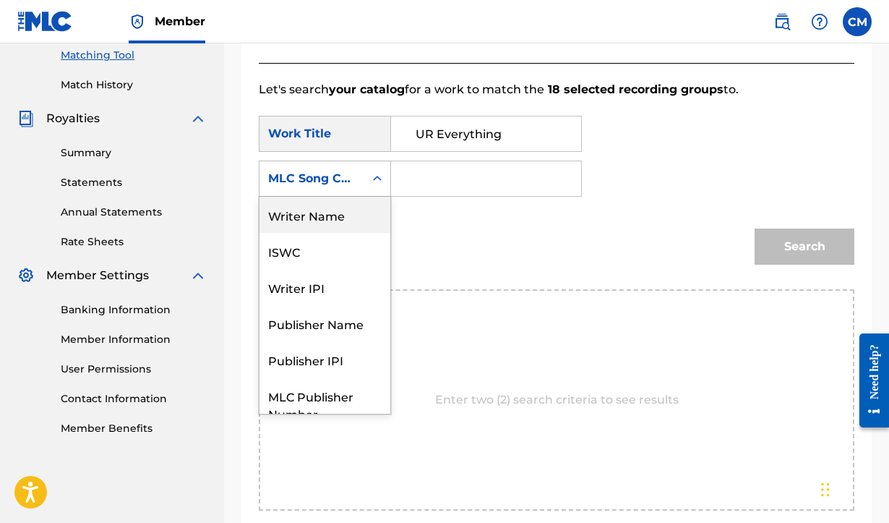
click at [305, 224] on div "Writer Name" at bounding box center [325, 215] width 131 height 36
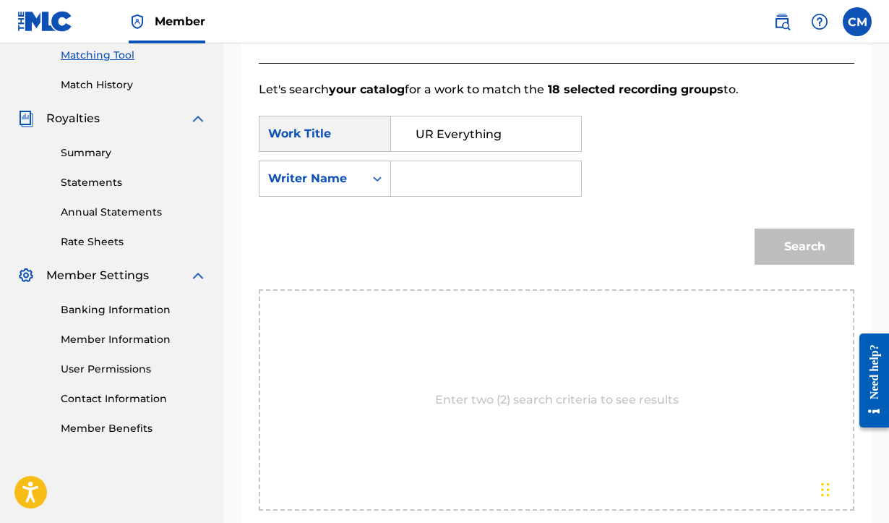
click at [439, 176] on input "Search Form" at bounding box center [486, 178] width 166 height 35
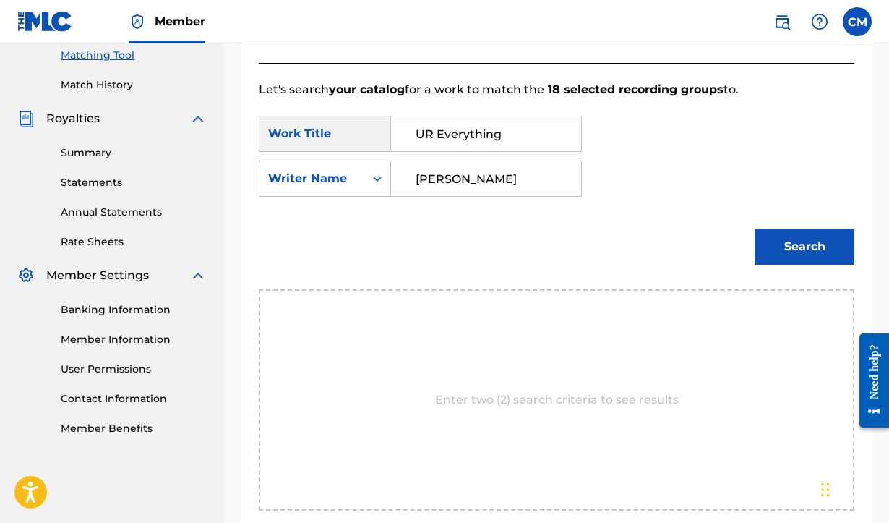
type input "[PERSON_NAME]"
click at [809, 252] on button "Search" at bounding box center [805, 246] width 100 height 36
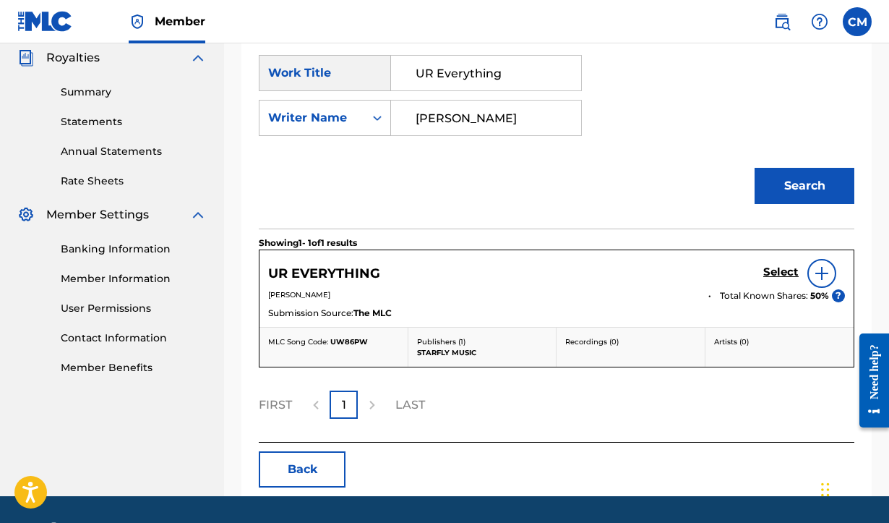
scroll to position [442, 0]
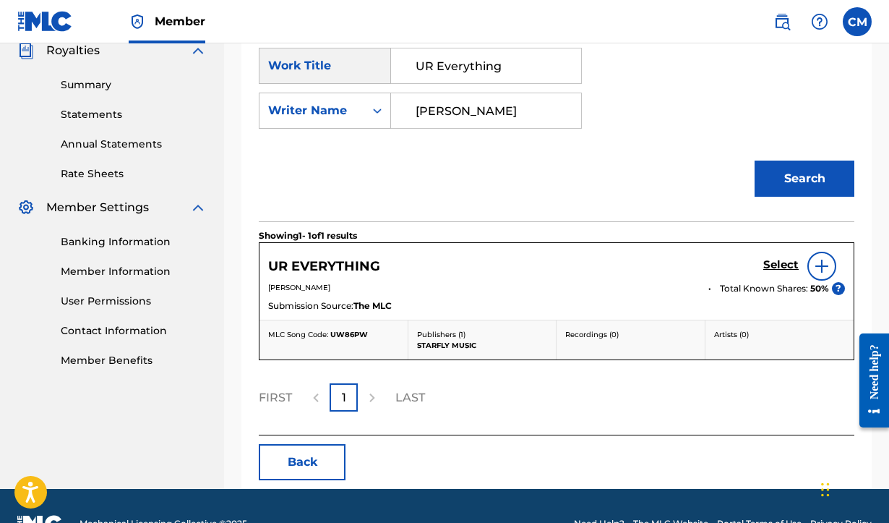
click at [815, 268] on img at bounding box center [821, 265] width 17 height 17
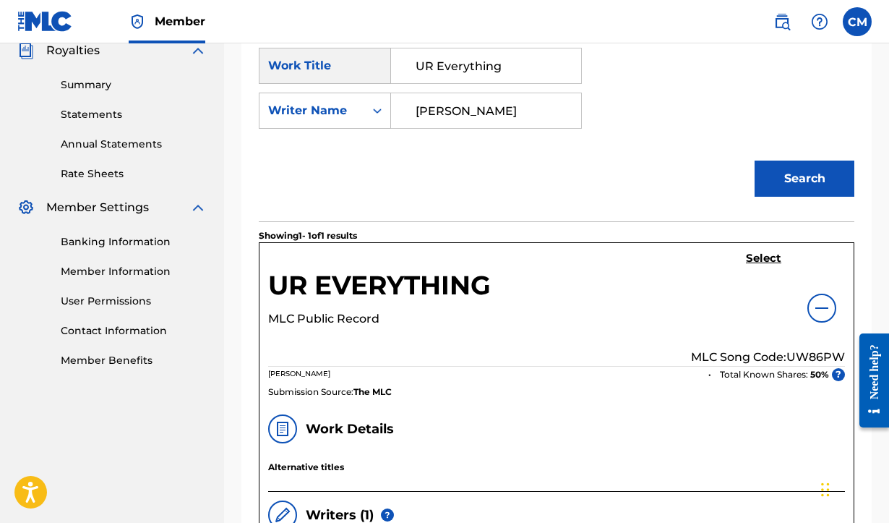
click at [756, 256] on h5 "Select" at bounding box center [763, 259] width 35 height 14
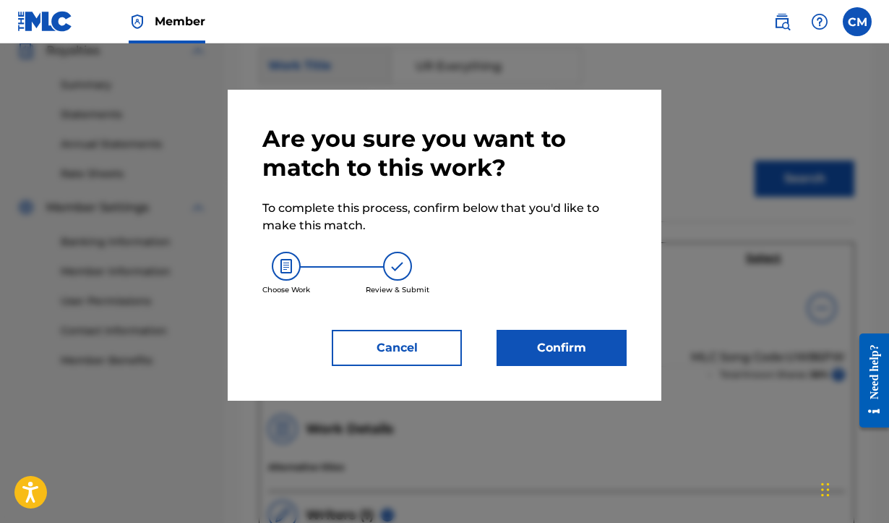
click at [580, 353] on button "Confirm" at bounding box center [562, 348] width 130 height 36
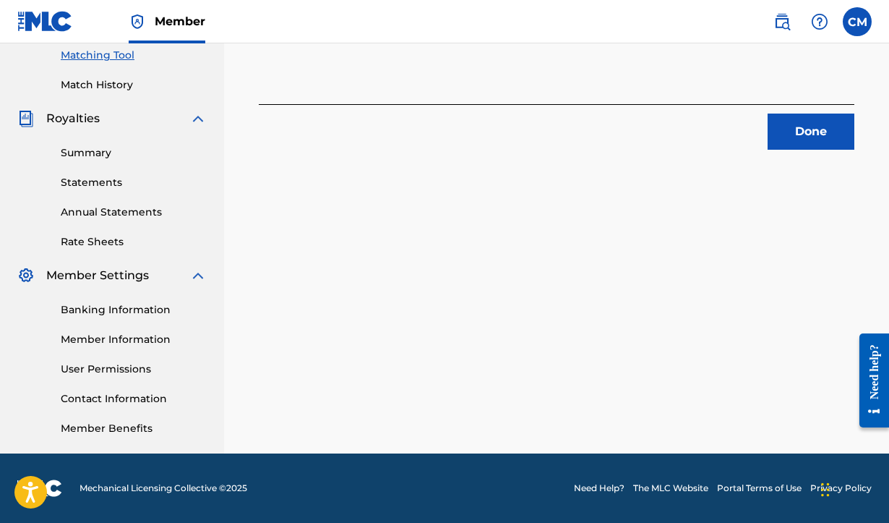
click at [819, 135] on button "Done" at bounding box center [811, 132] width 87 height 36
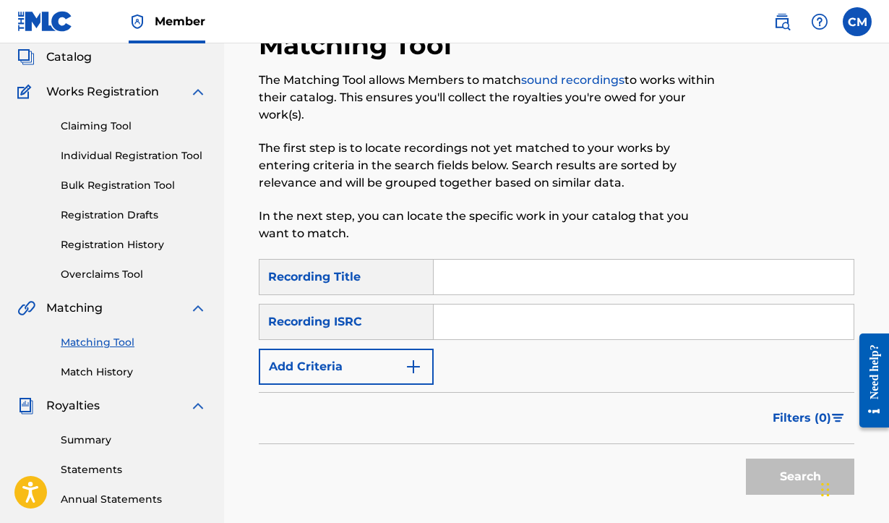
scroll to position [121, 0]
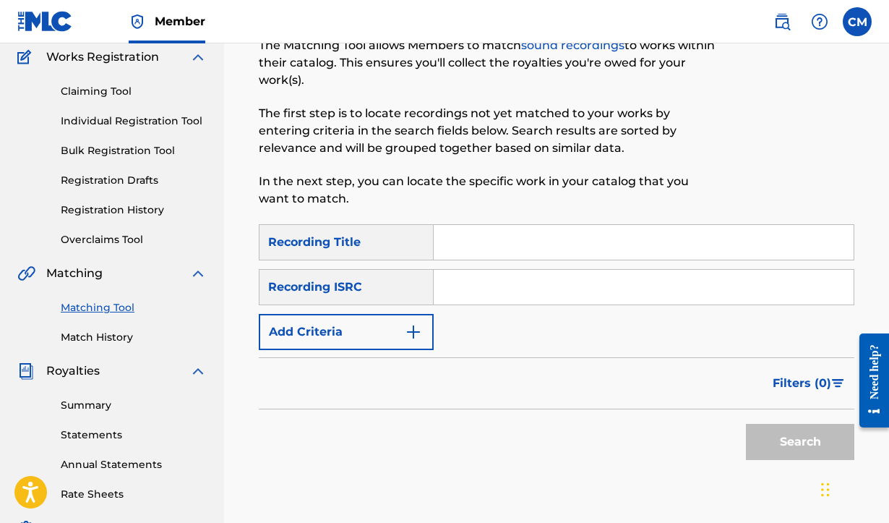
click at [77, 337] on link "Match History" at bounding box center [134, 337] width 146 height 15
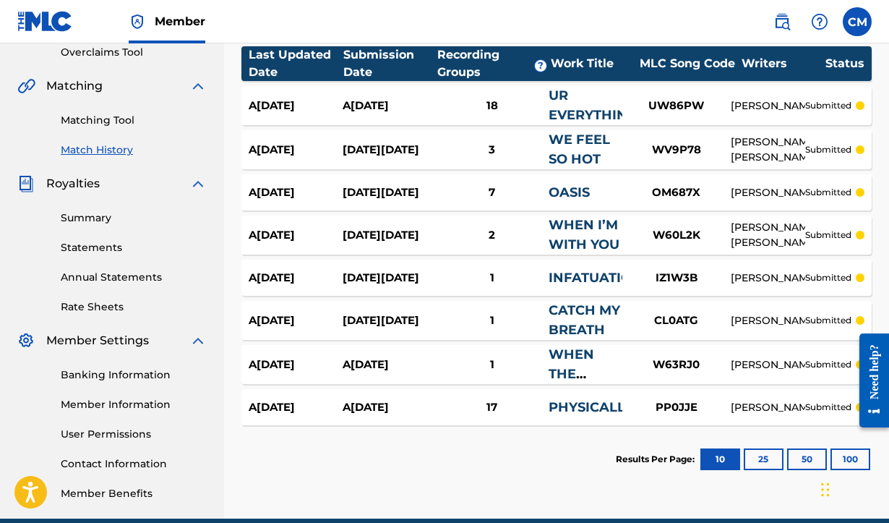
scroll to position [349, 0]
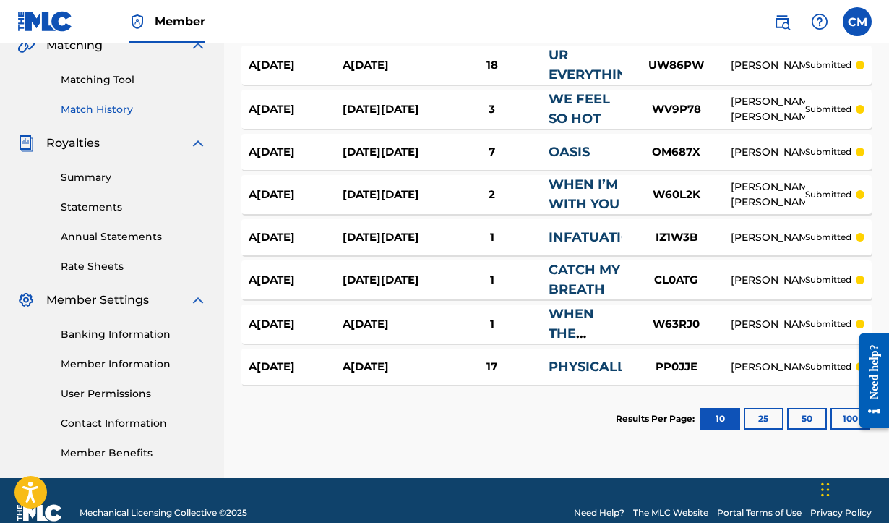
click at [768, 417] on button "25" at bounding box center [764, 419] width 40 height 22
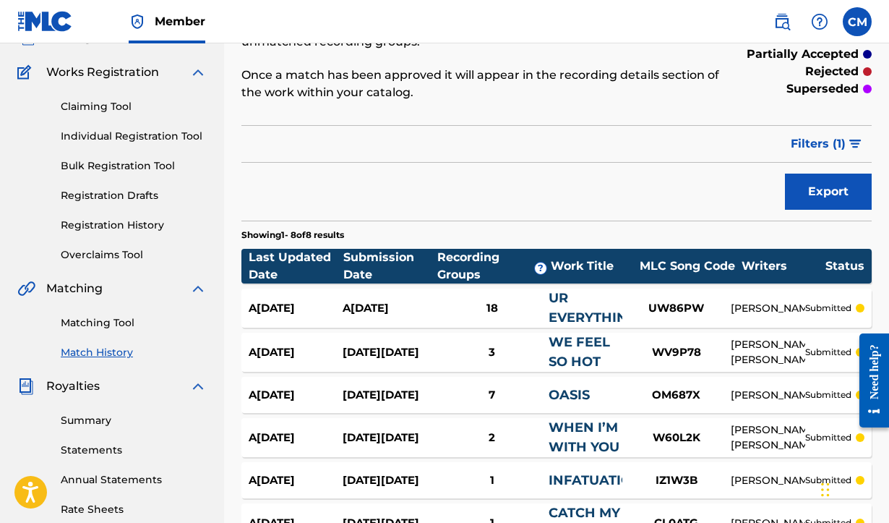
scroll to position [75, 0]
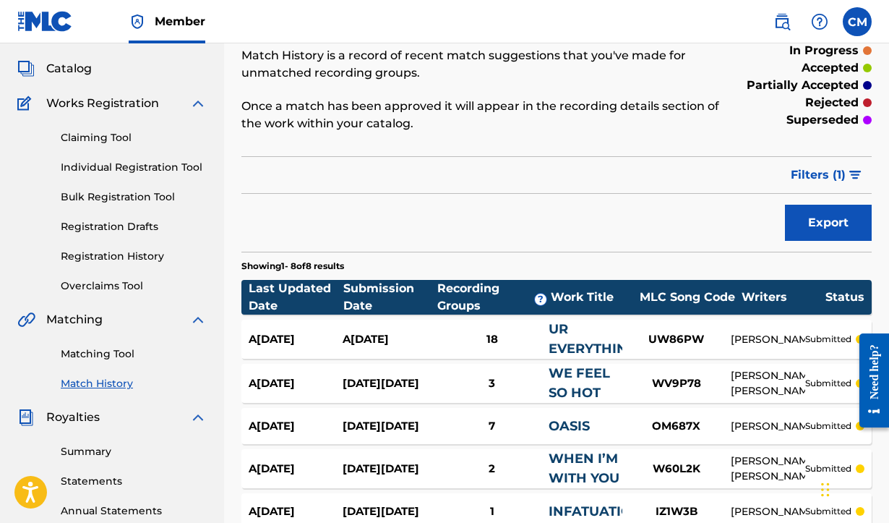
click at [63, 67] on span "Catalog" at bounding box center [69, 68] width 46 height 17
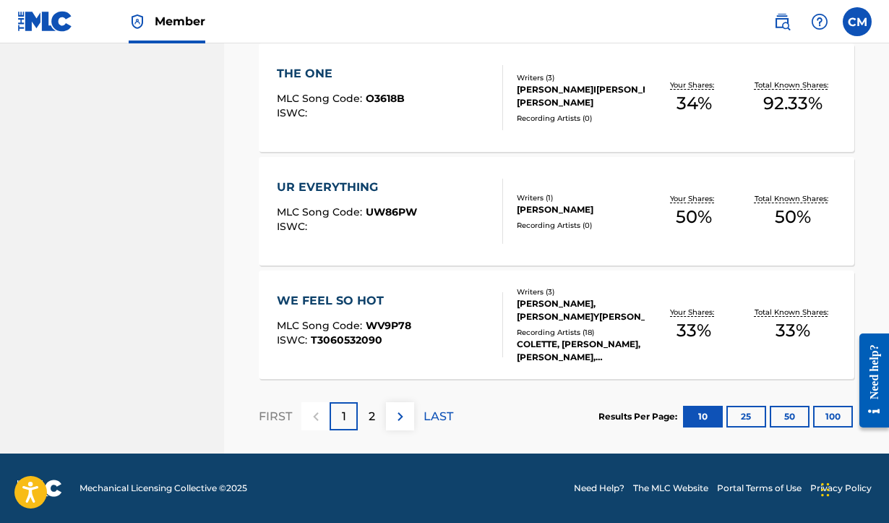
click at [376, 416] on div "2" at bounding box center [372, 416] width 28 height 28
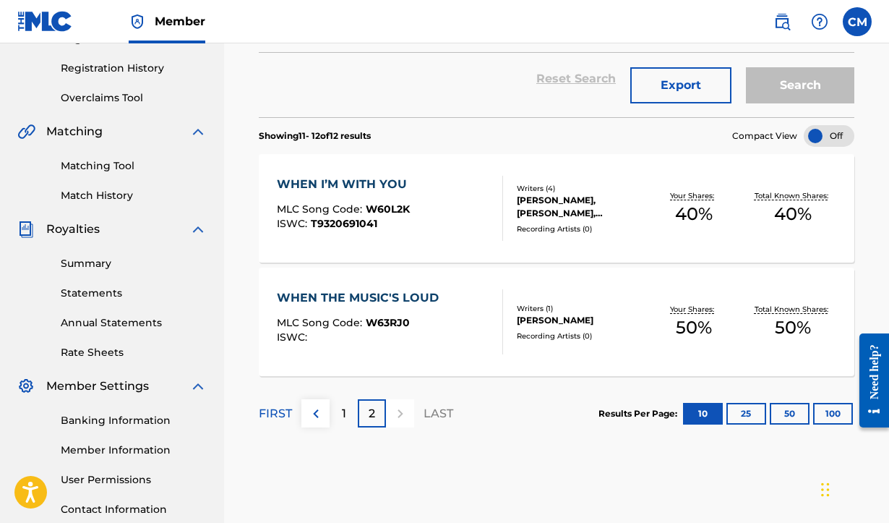
scroll to position [170, 0]
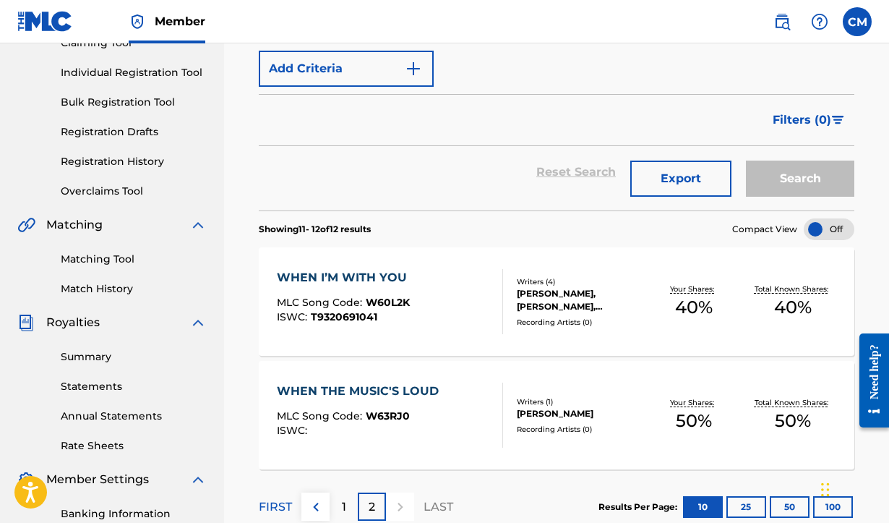
click at [369, 270] on div "WHEN I’M WITH YOU" at bounding box center [345, 277] width 137 height 17
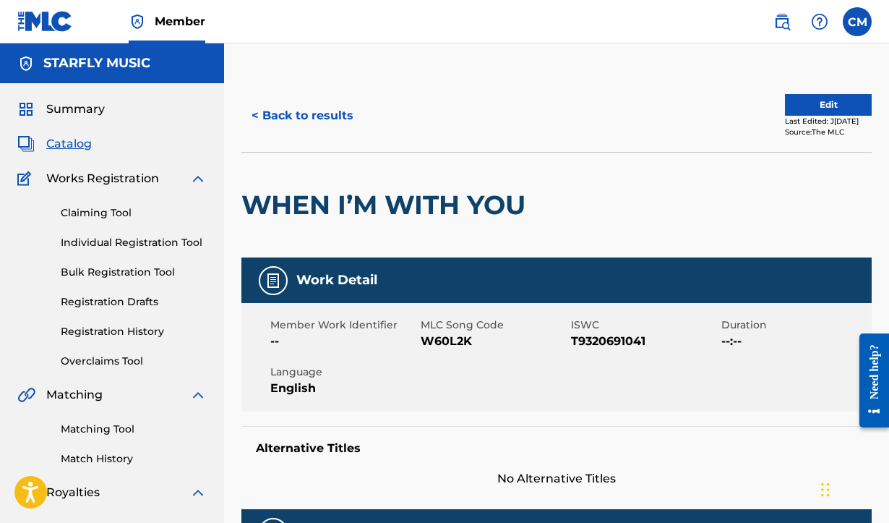
click at [77, 147] on span "Catalog" at bounding box center [69, 143] width 46 height 17
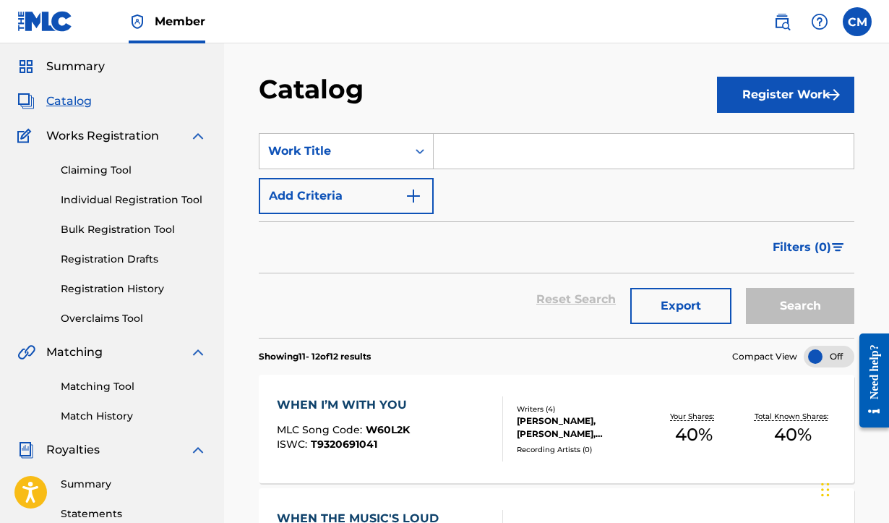
scroll to position [46, 0]
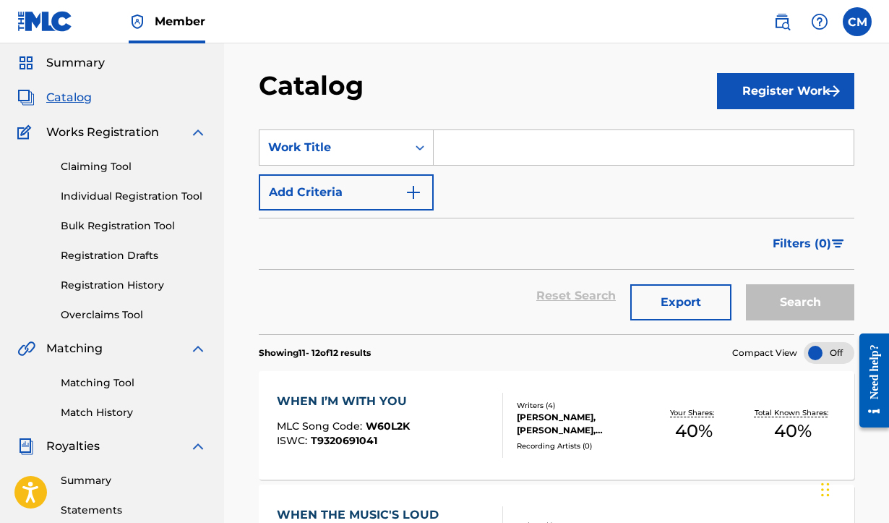
click at [107, 376] on link "Matching Tool" at bounding box center [134, 382] width 146 height 15
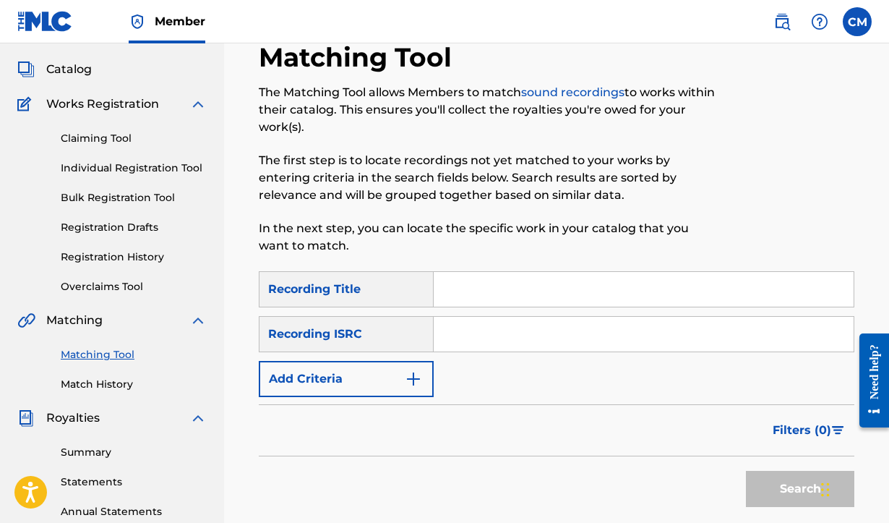
scroll to position [136, 0]
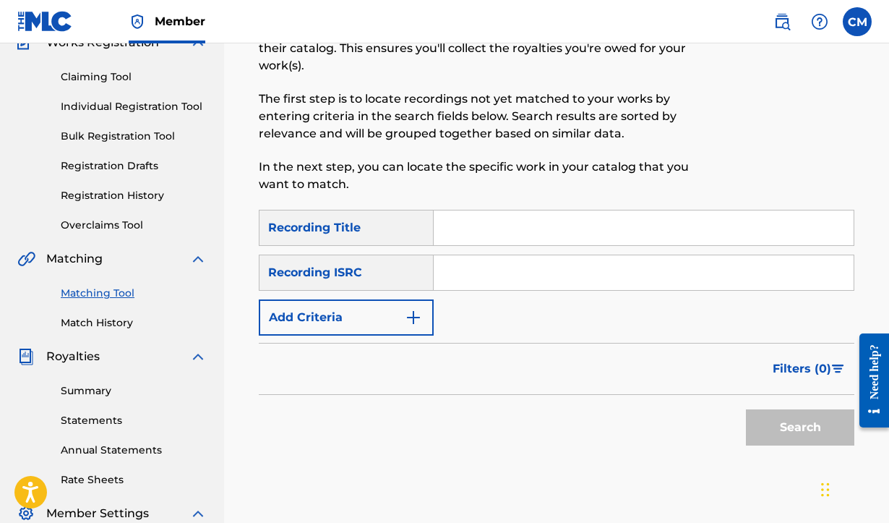
click at [109, 321] on link "Match History" at bounding box center [134, 322] width 146 height 15
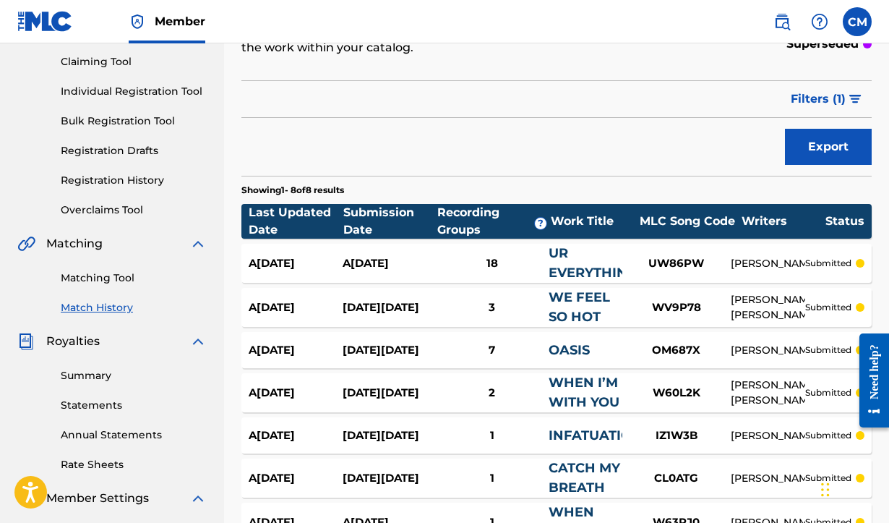
scroll to position [121, 0]
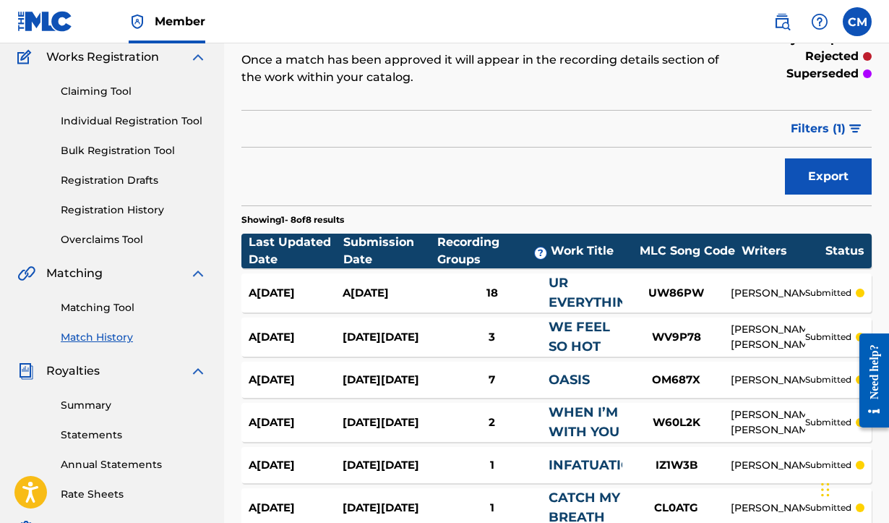
click at [100, 204] on link "Registration History" at bounding box center [134, 209] width 146 height 15
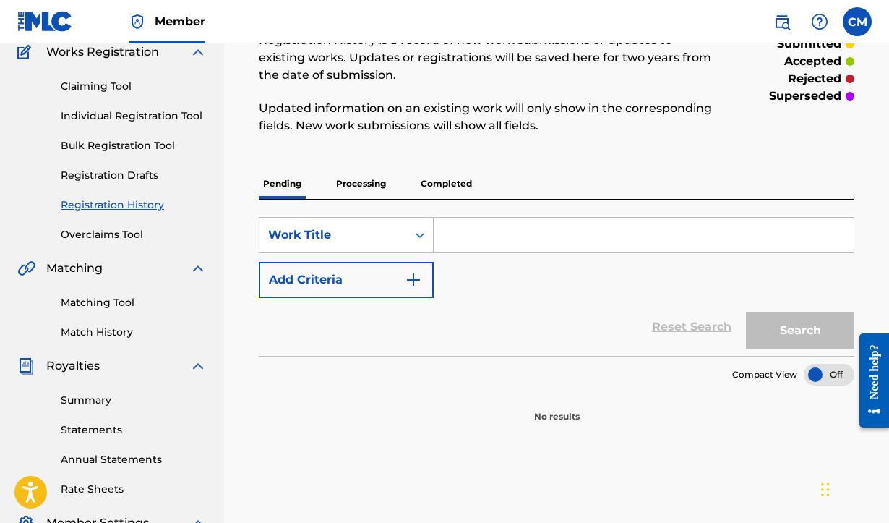
scroll to position [127, 0]
click at [457, 175] on p "Completed" at bounding box center [446, 183] width 60 height 30
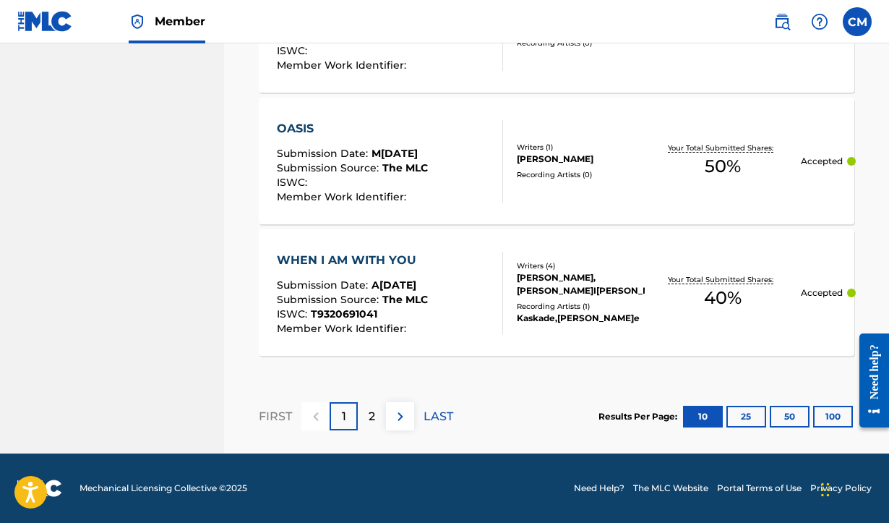
scroll to position [1534, 0]
click at [369, 416] on p "2" at bounding box center [372, 416] width 7 height 17
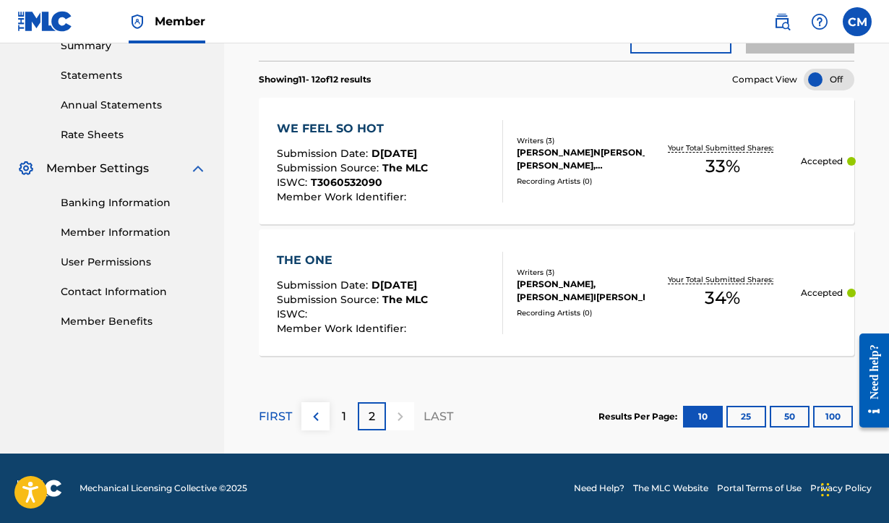
scroll to position [481, 0]
click at [342, 416] on p "1" at bounding box center [344, 416] width 4 height 17
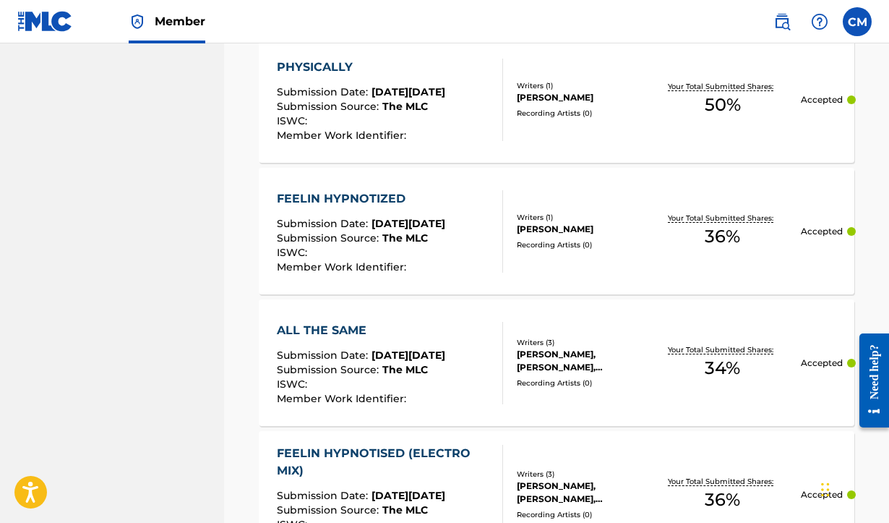
scroll to position [608, 0]
